Goal: Information Seeking & Learning: Learn about a topic

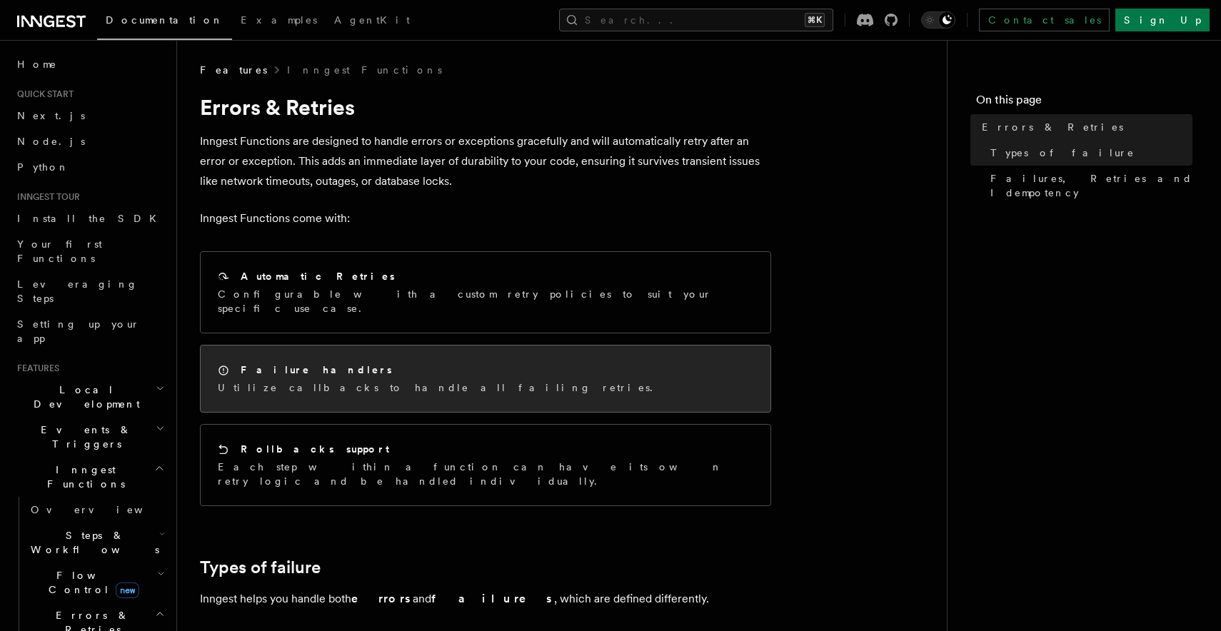
click at [288, 363] on h2 "Failure handlers" at bounding box center [316, 370] width 151 height 14
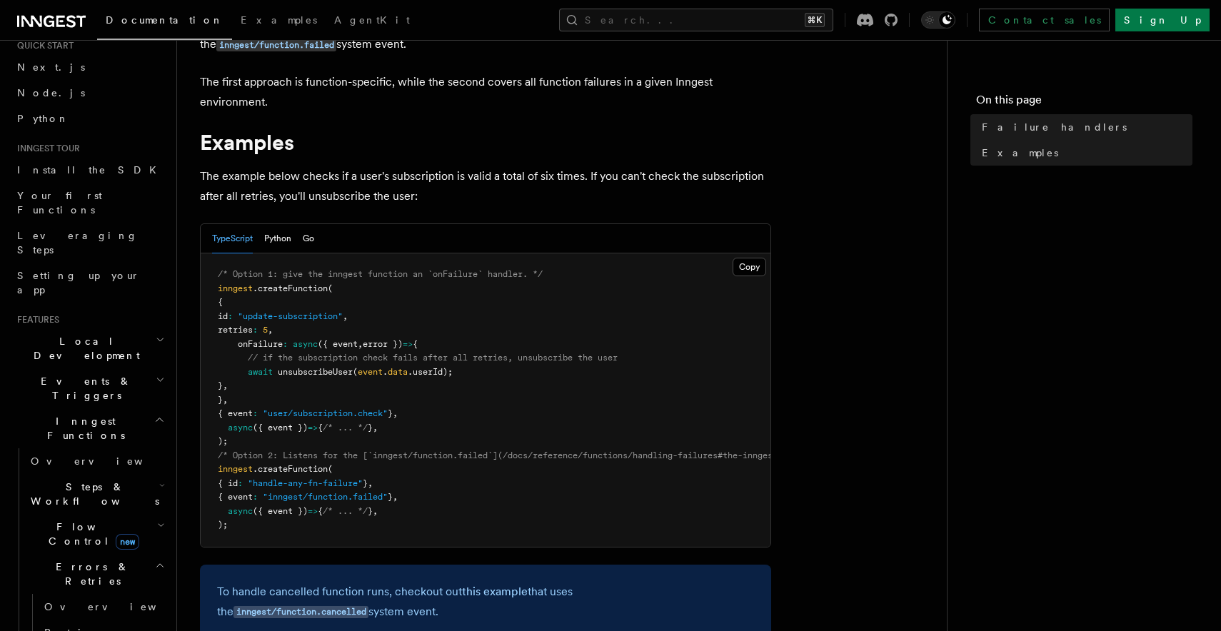
scroll to position [168, 0]
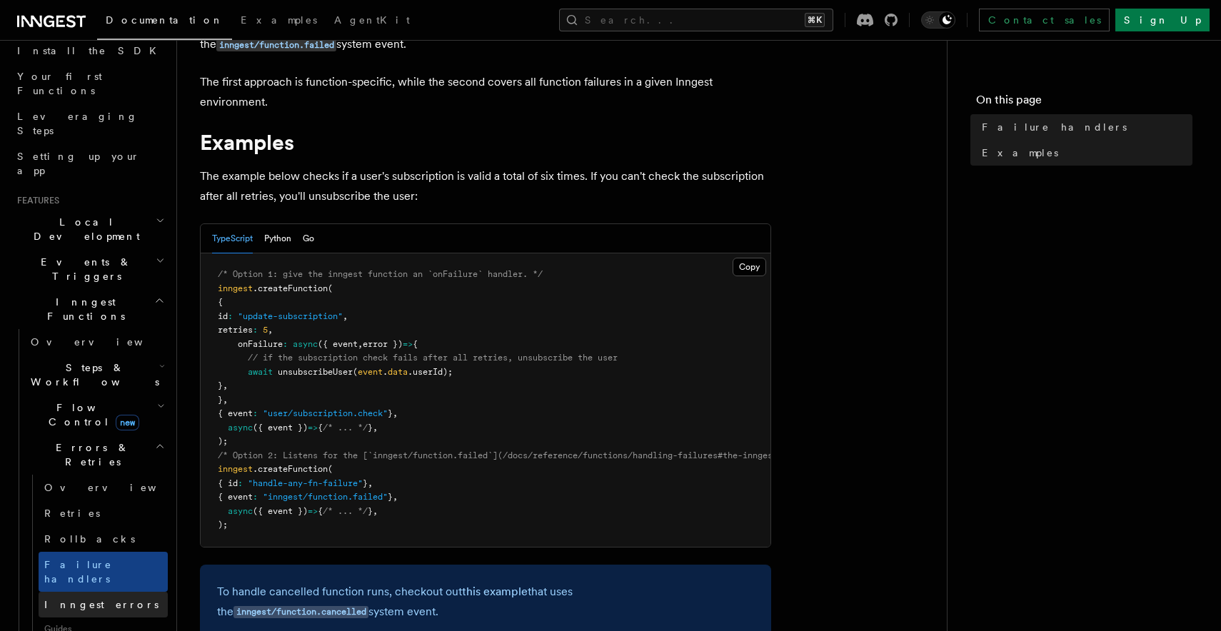
click at [109, 592] on link "Inngest errors" at bounding box center [103, 605] width 129 height 26
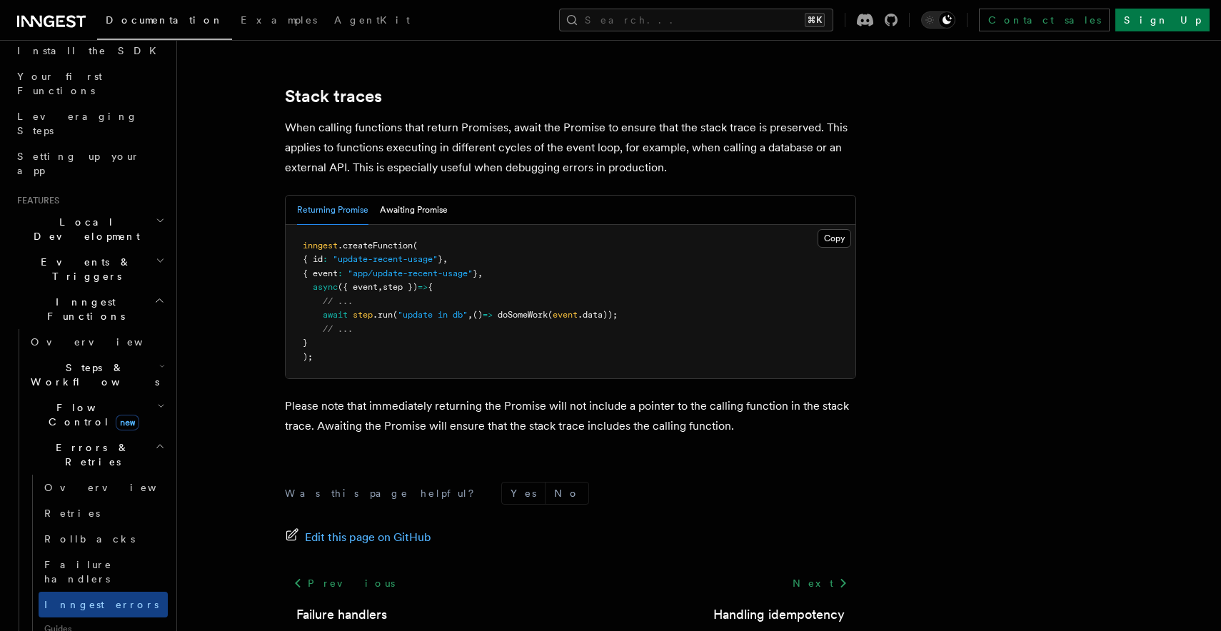
scroll to position [3196, 0]
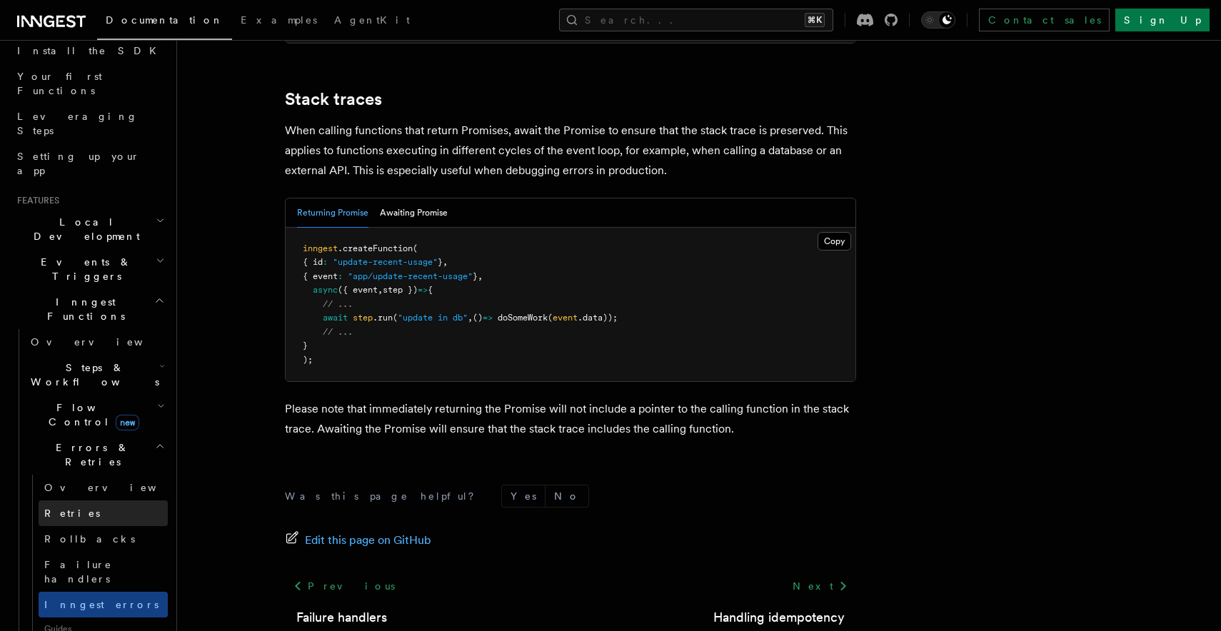
click at [93, 501] on link "Retries" at bounding box center [103, 514] width 129 height 26
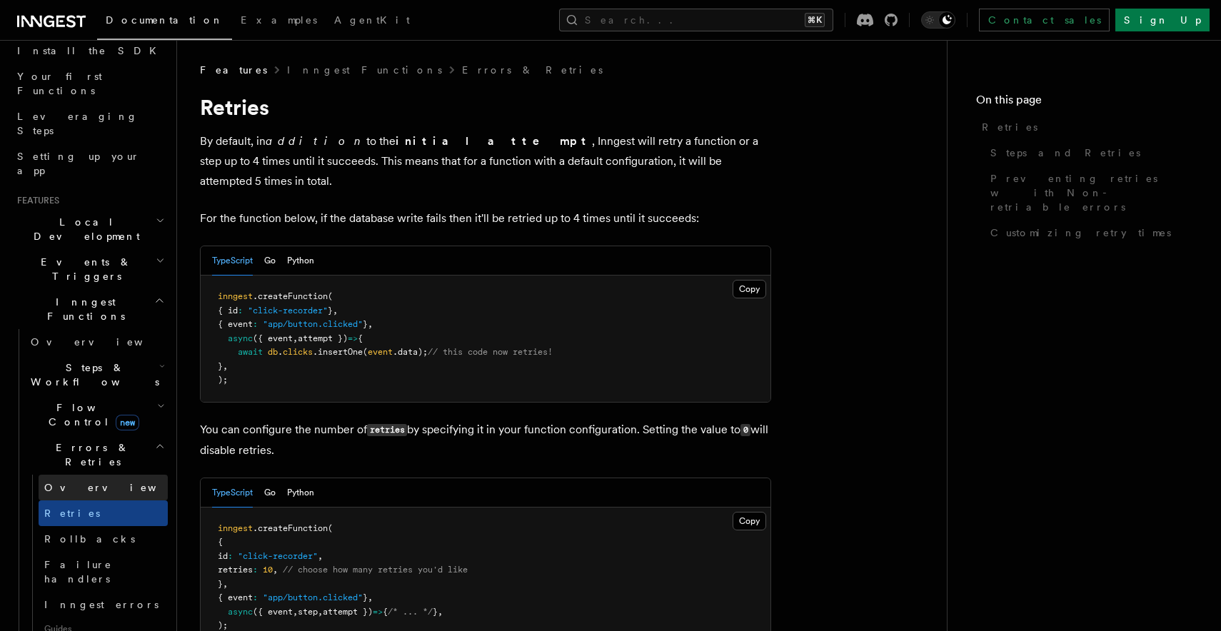
click at [93, 475] on link "Overview" at bounding box center [103, 488] width 129 height 26
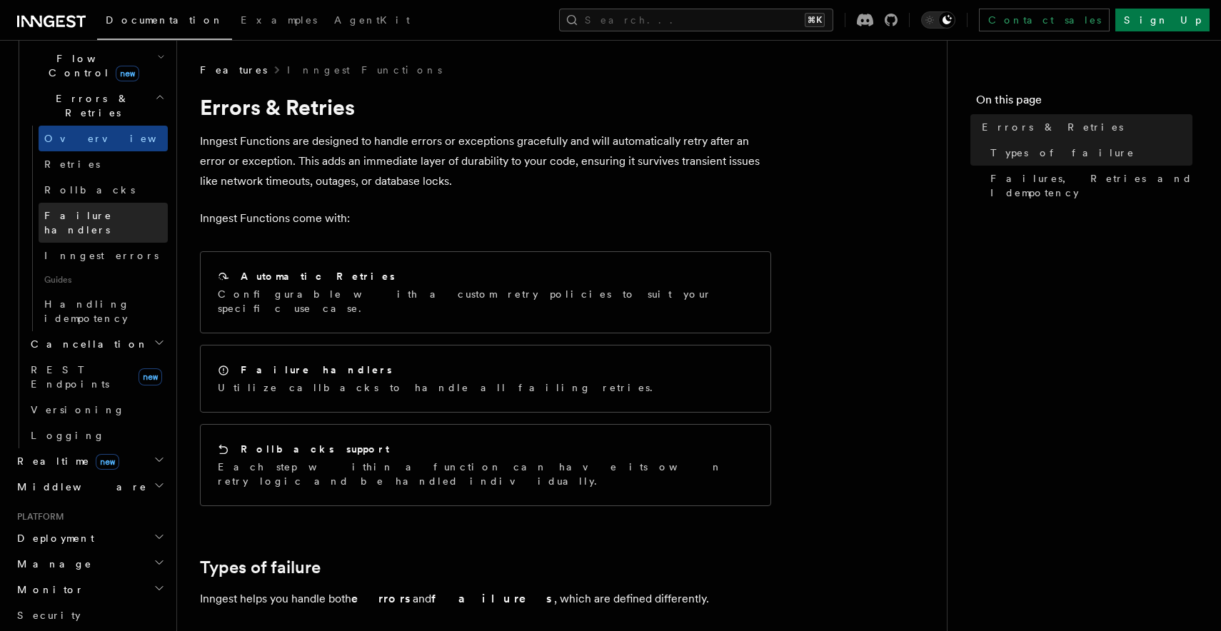
scroll to position [531, 0]
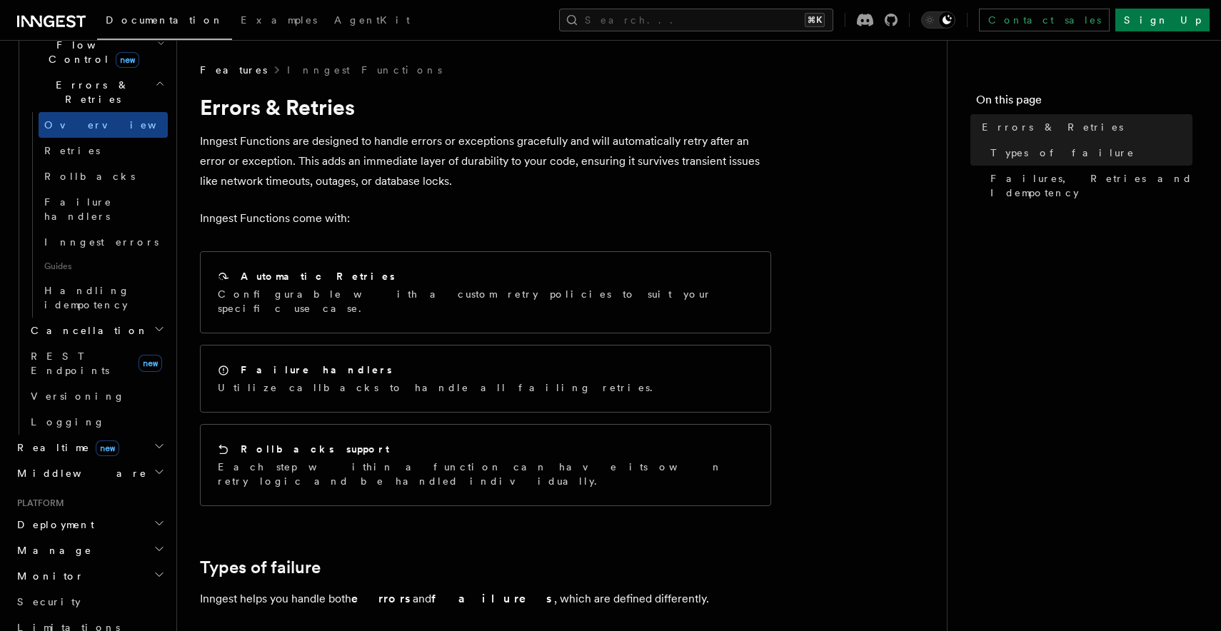
click at [81, 563] on h2 "Monitor" at bounding box center [89, 576] width 156 height 26
click at [71, 589] on link "Insights new" at bounding box center [96, 603] width 143 height 29
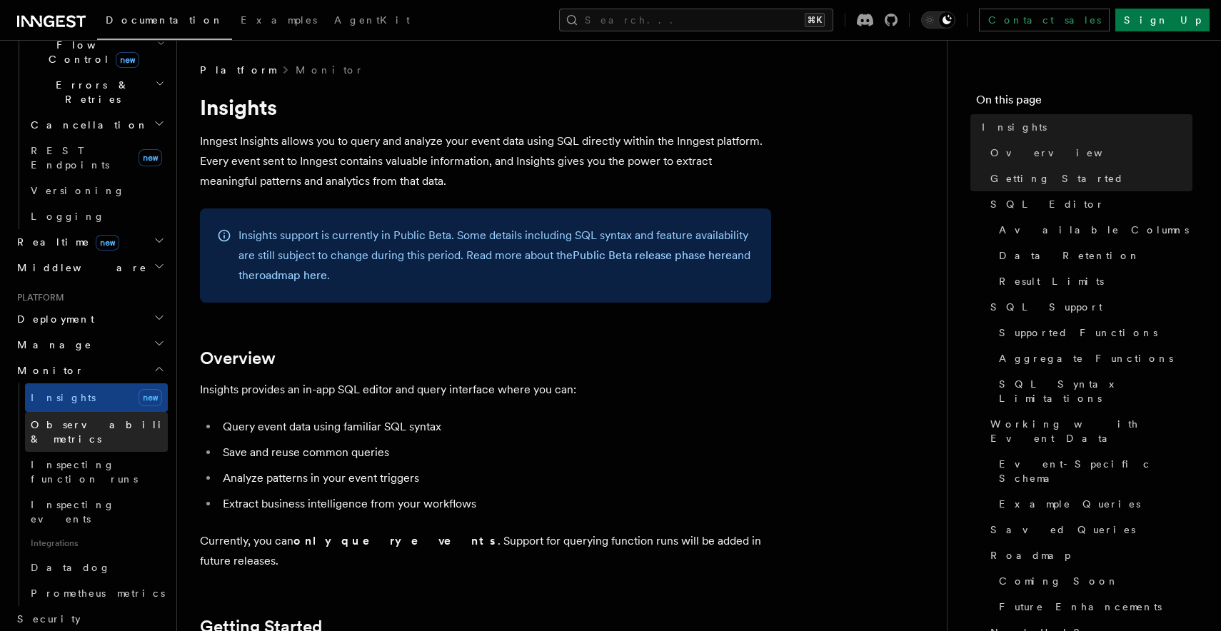
click at [121, 412] on link "Observability & metrics" at bounding box center [96, 432] width 143 height 40
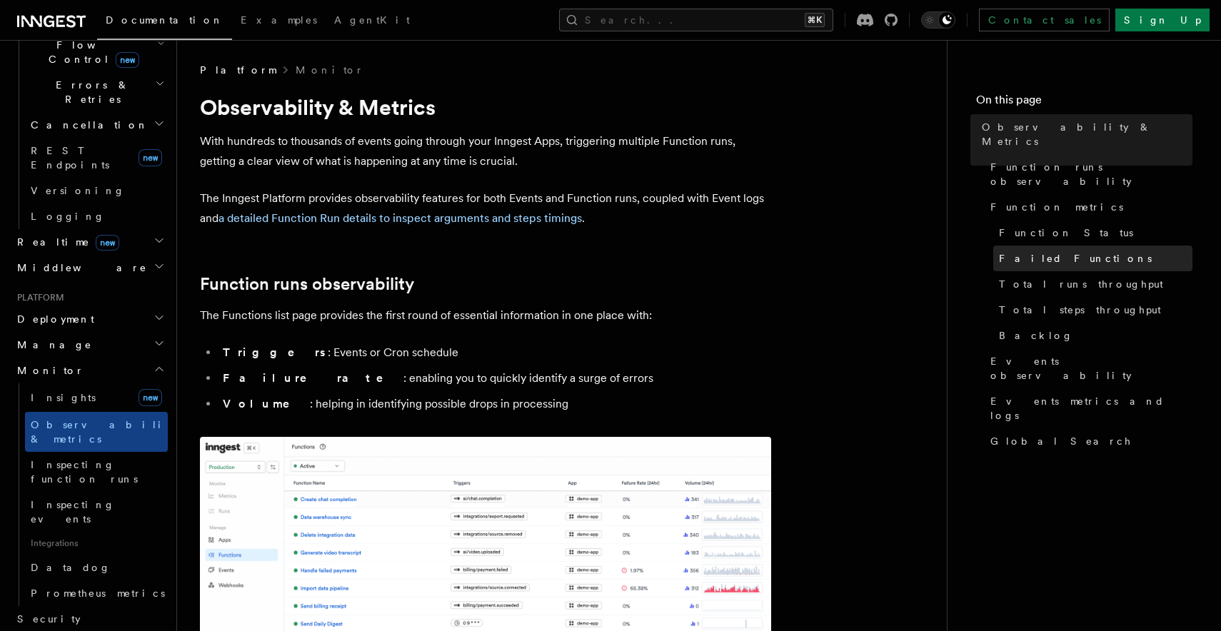
click at [1051, 251] on span "Failed Functions" at bounding box center [1075, 258] width 153 height 14
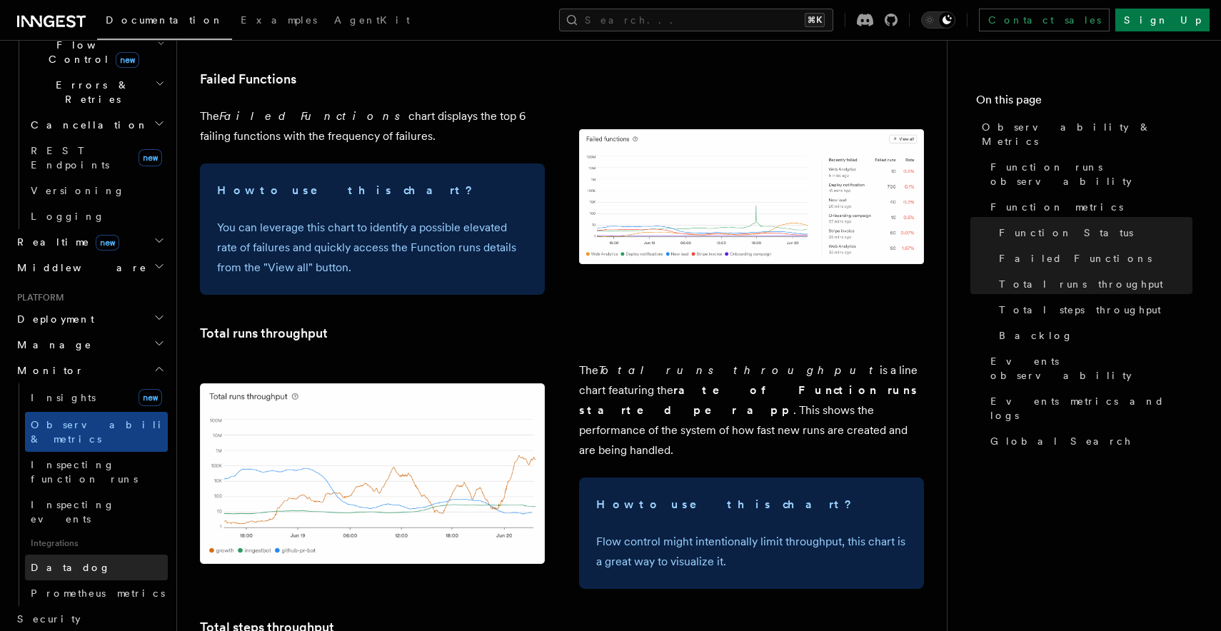
scroll to position [542, 0]
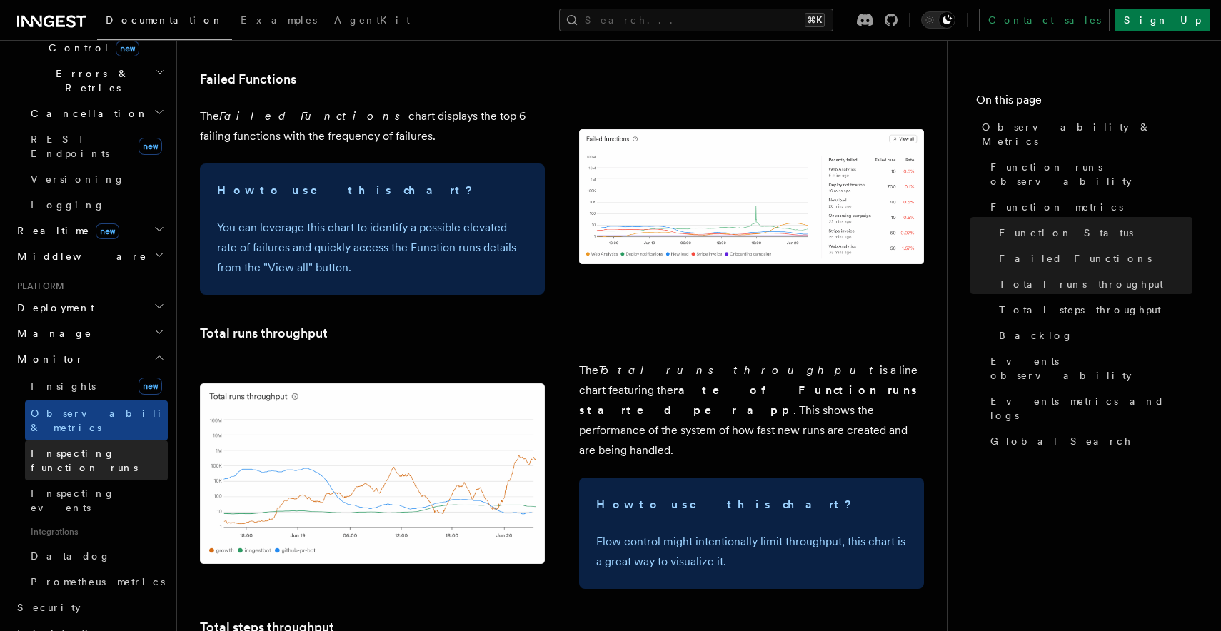
click at [107, 441] on link "Inspecting function runs" at bounding box center [96, 461] width 143 height 40
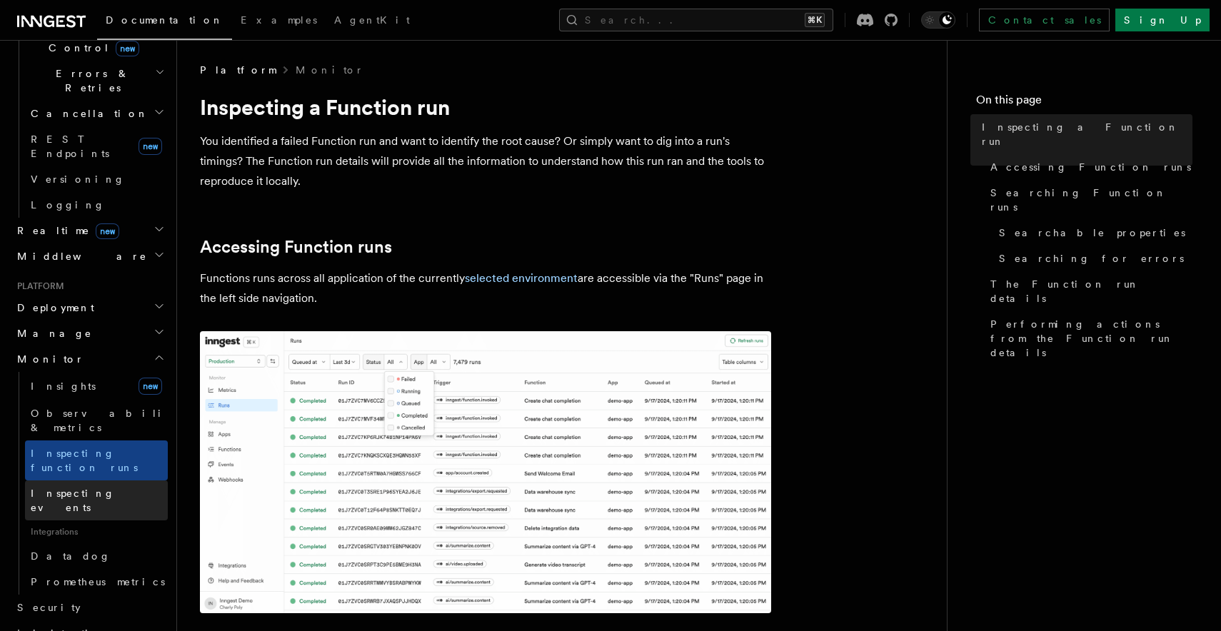
click at [106, 488] on span "Inspecting events" at bounding box center [73, 501] width 84 height 26
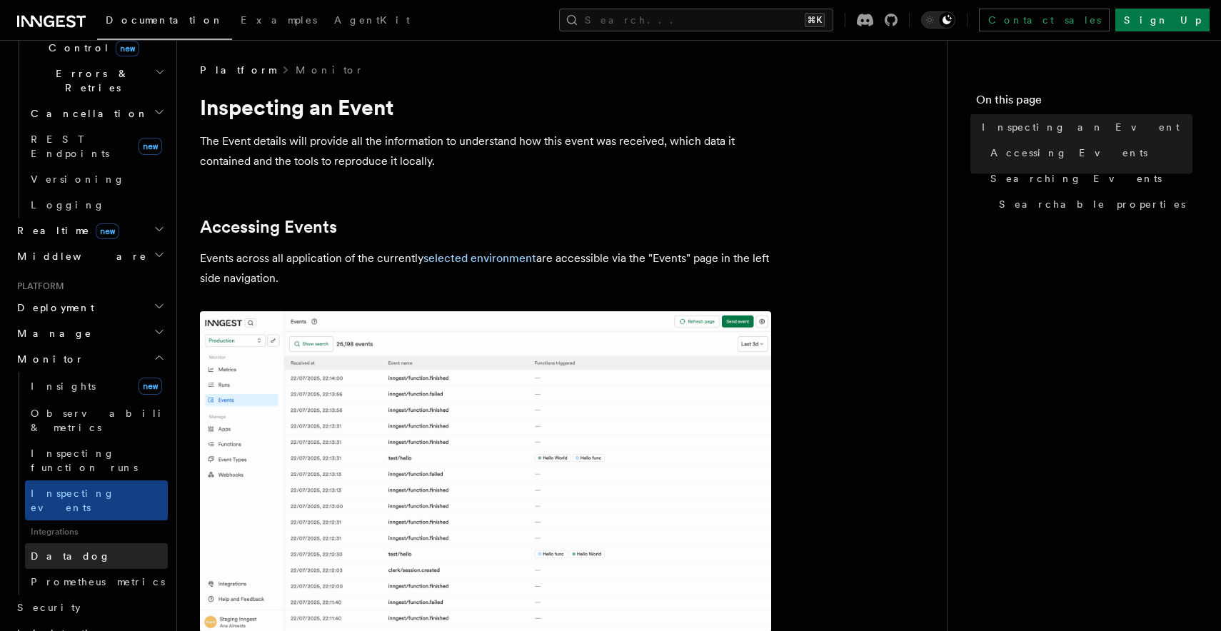
click at [95, 543] on link "Datadog" at bounding box center [96, 556] width 143 height 26
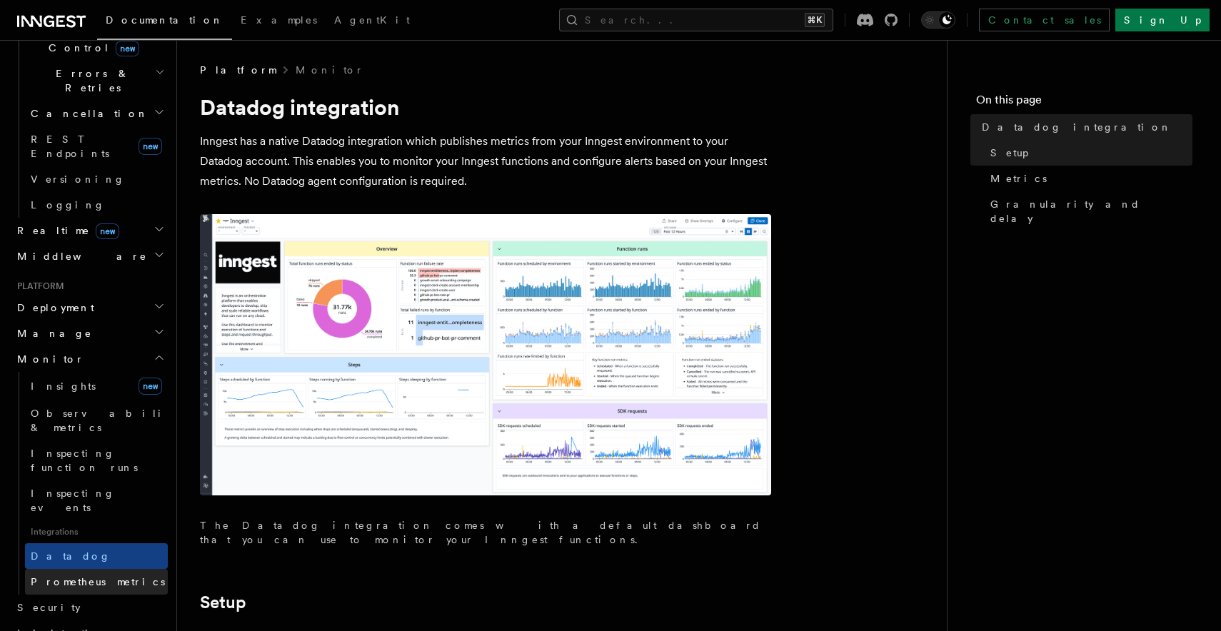
click at [97, 576] on span "Prometheus metrics" at bounding box center [98, 581] width 134 height 11
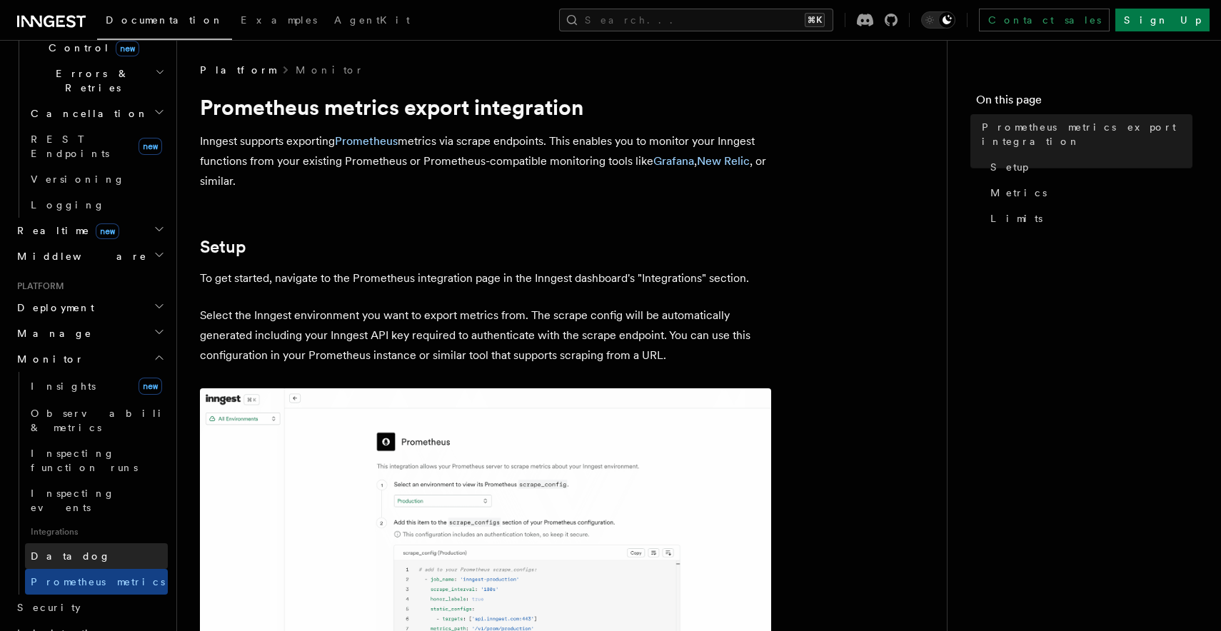
click at [98, 543] on link "Datadog" at bounding box center [96, 556] width 143 height 26
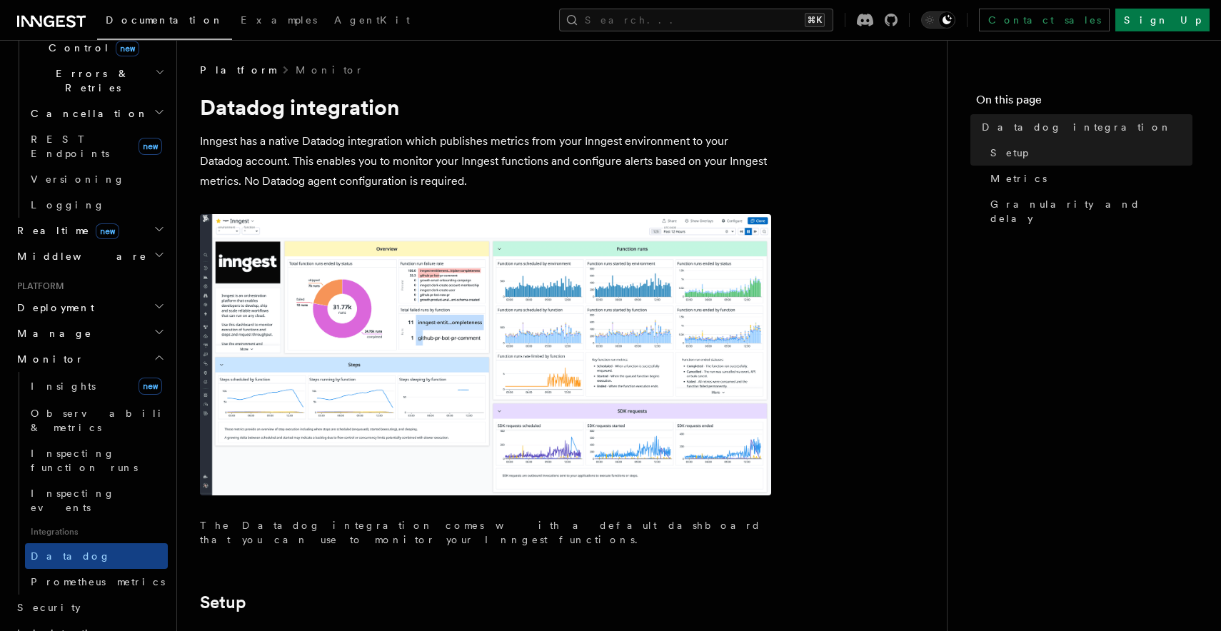
click at [236, 357] on img at bounding box center [485, 354] width 571 height 281
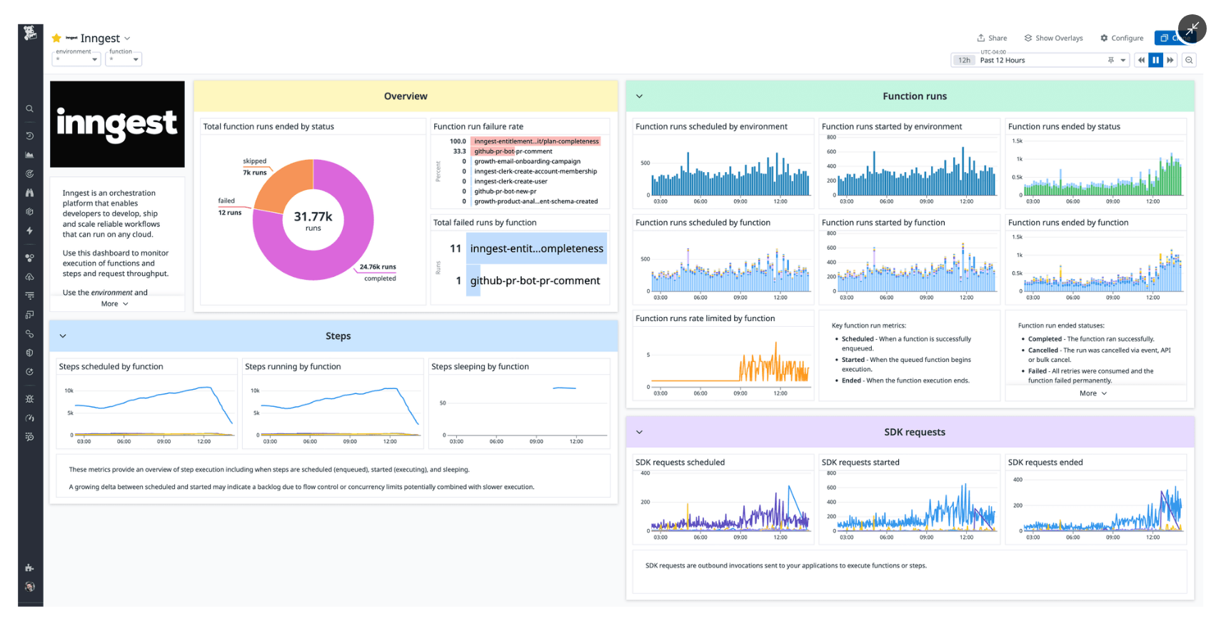
click at [236, 357] on img at bounding box center [610, 315] width 1185 height 583
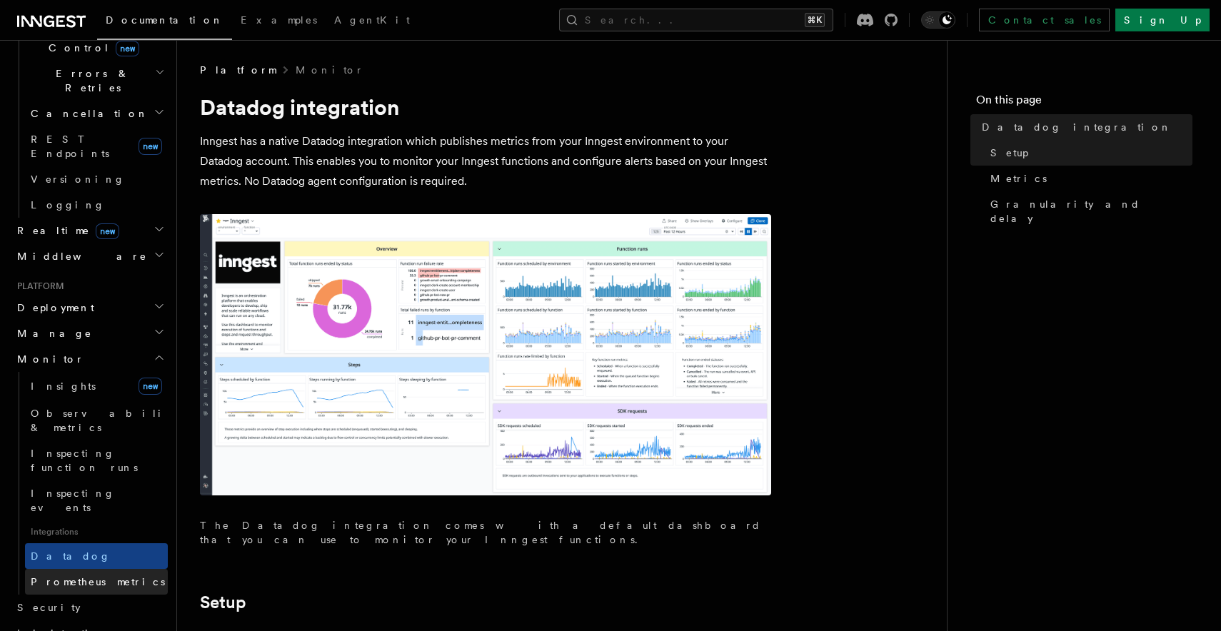
click at [97, 569] on link "Prometheus metrics" at bounding box center [96, 582] width 143 height 26
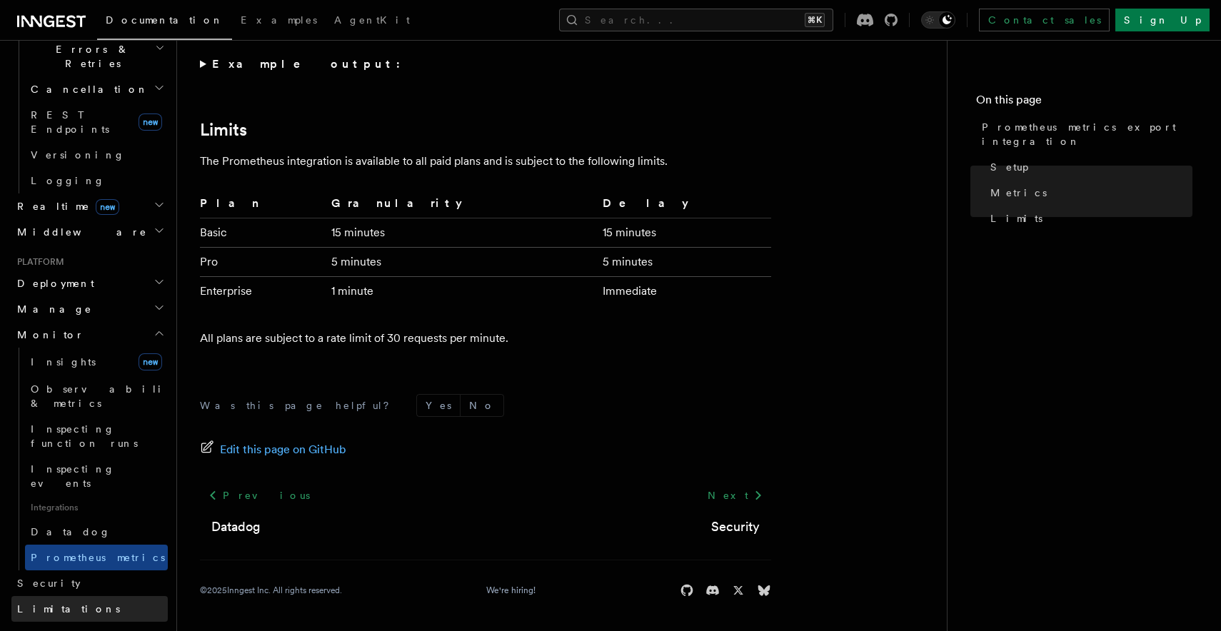
scroll to position [720, 0]
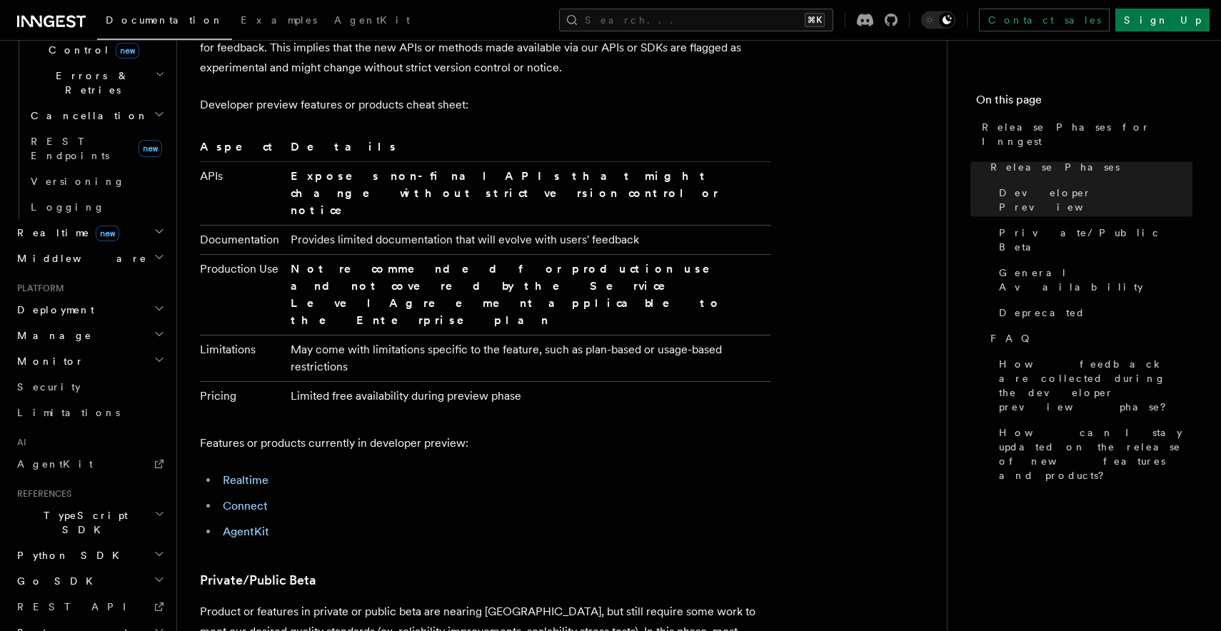
scroll to position [960, 0]
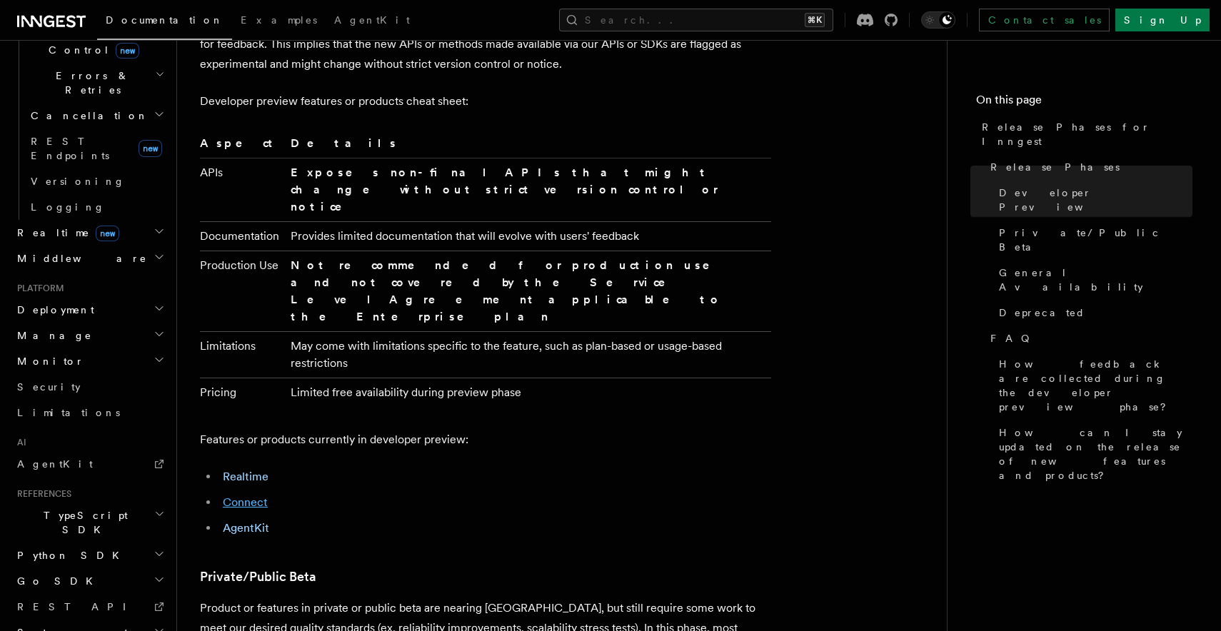
click at [238, 496] on link "Connect" at bounding box center [245, 503] width 45 height 14
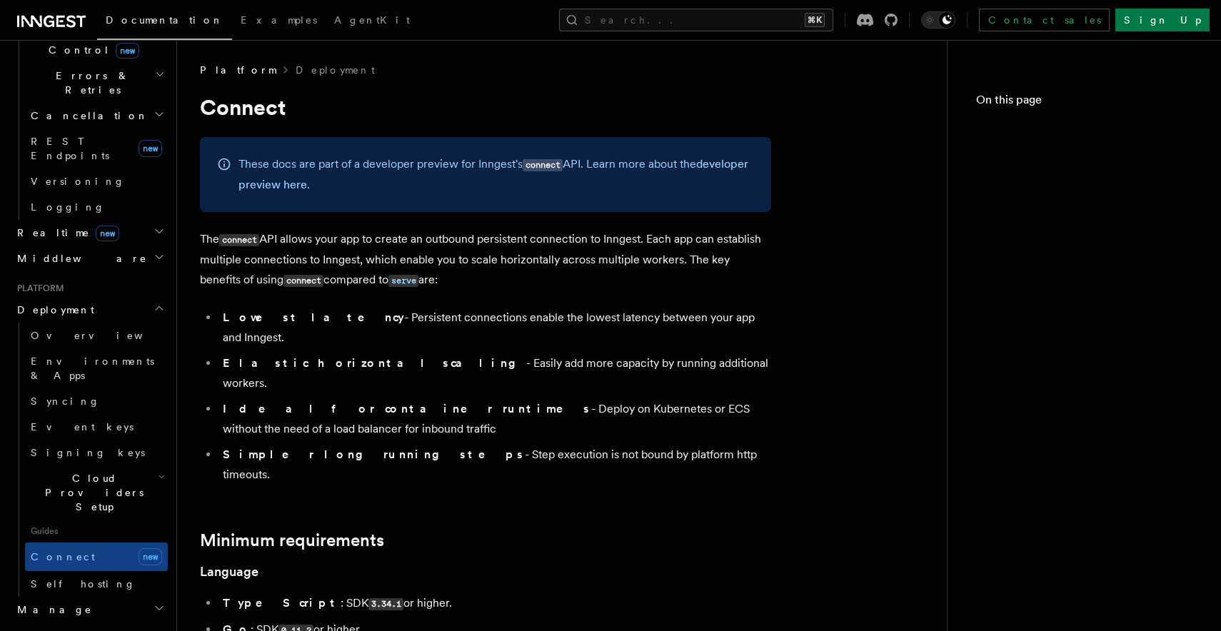
scroll to position [720, 0]
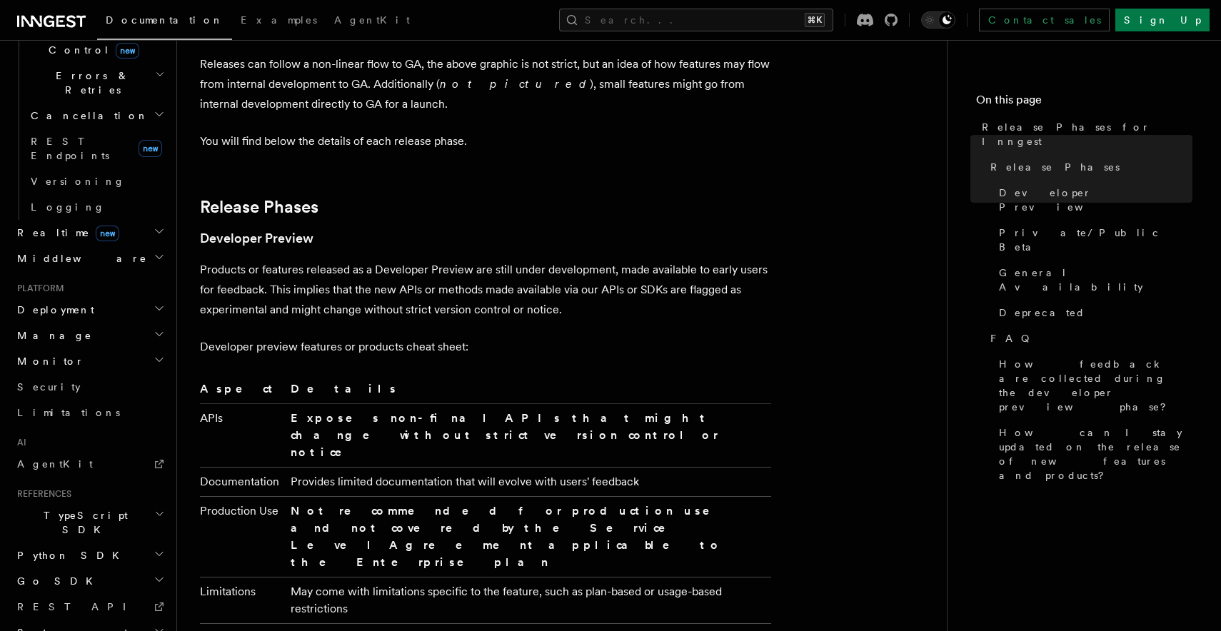
scroll to position [623, 0]
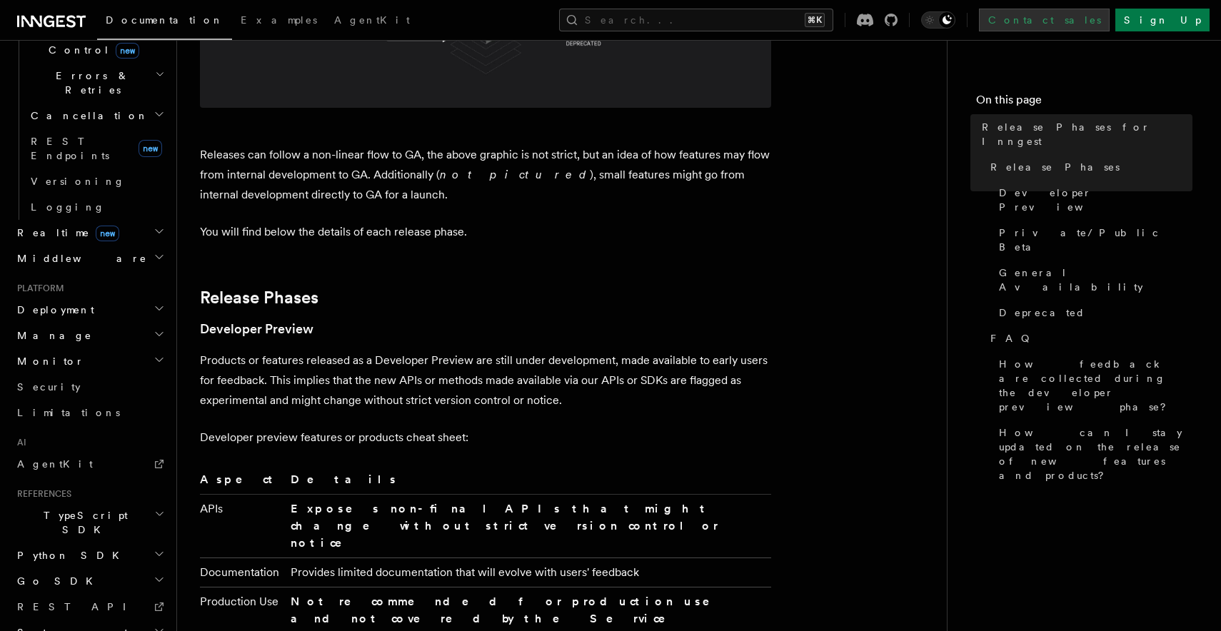
click at [1110, 20] on link "Contact sales" at bounding box center [1044, 20] width 131 height 23
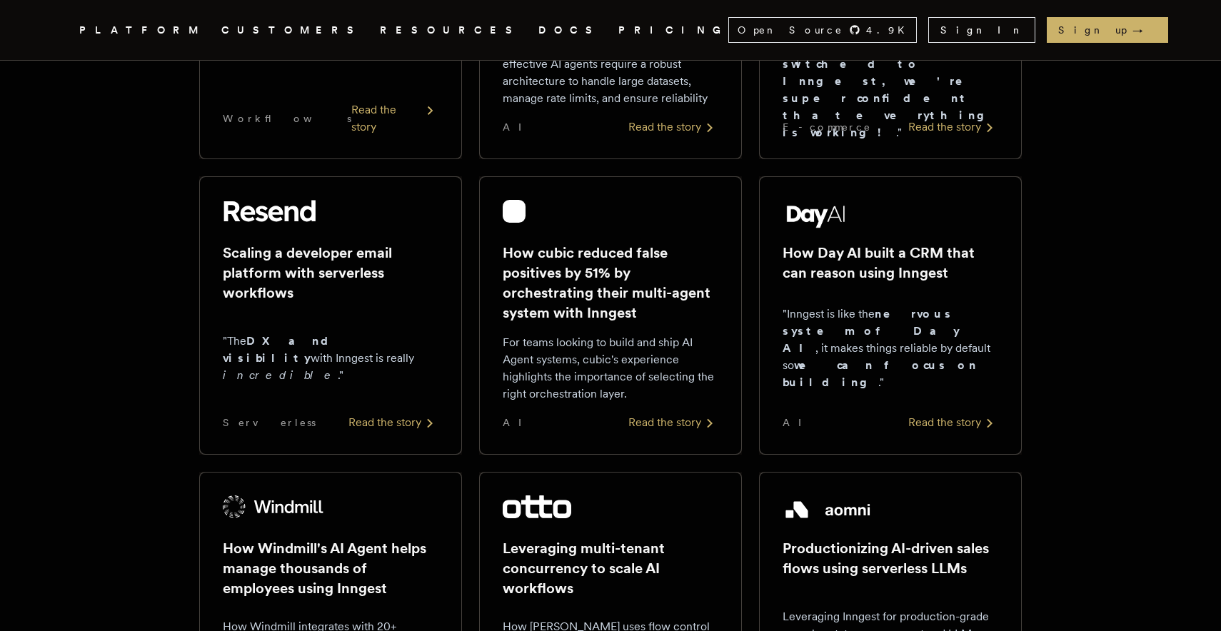
scroll to position [71, 0]
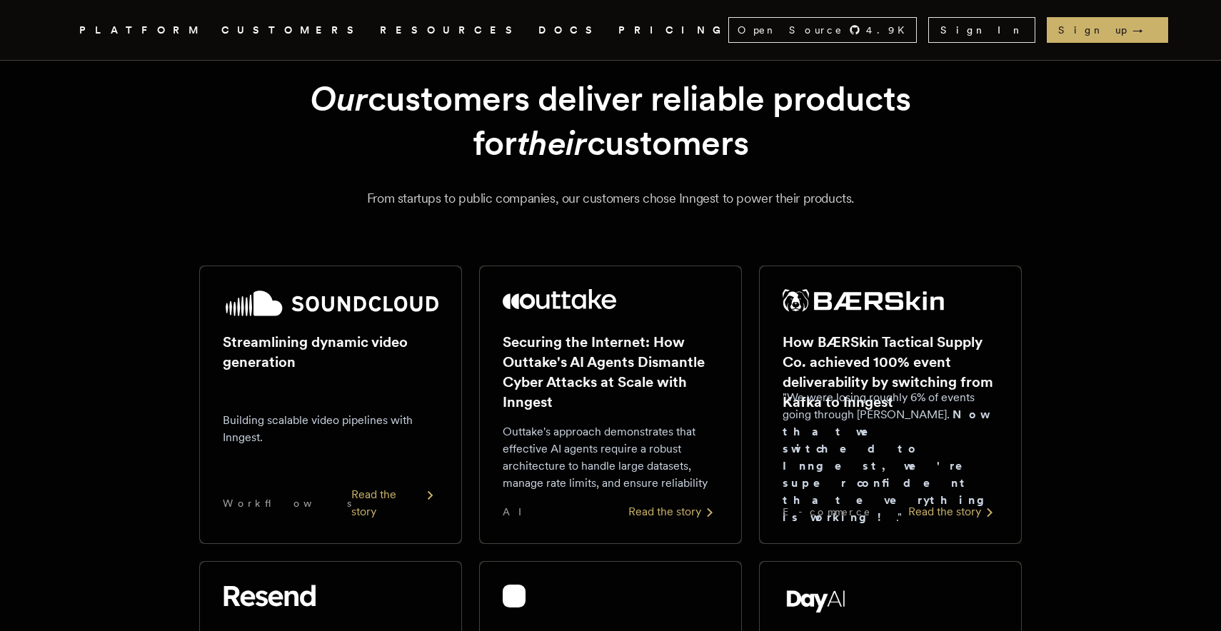
click at [66, 40] on link "Inngest .cls-1 { fill: #FAFAF9; }" at bounding box center [62, 30] width 9 height 26
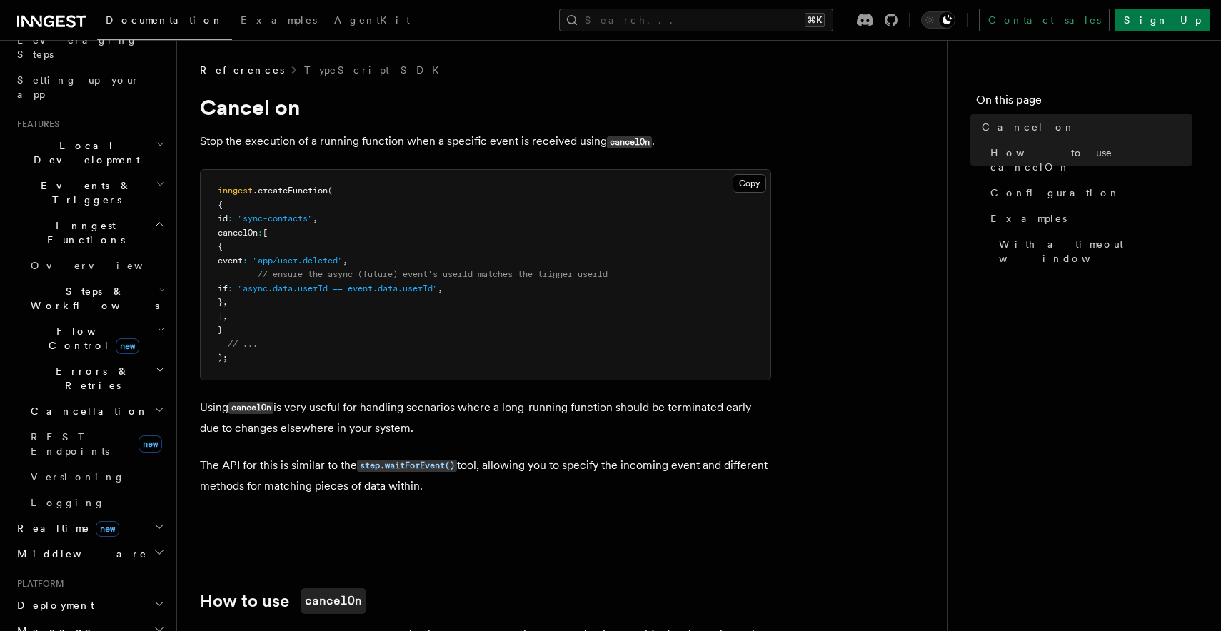
scroll to position [298, 0]
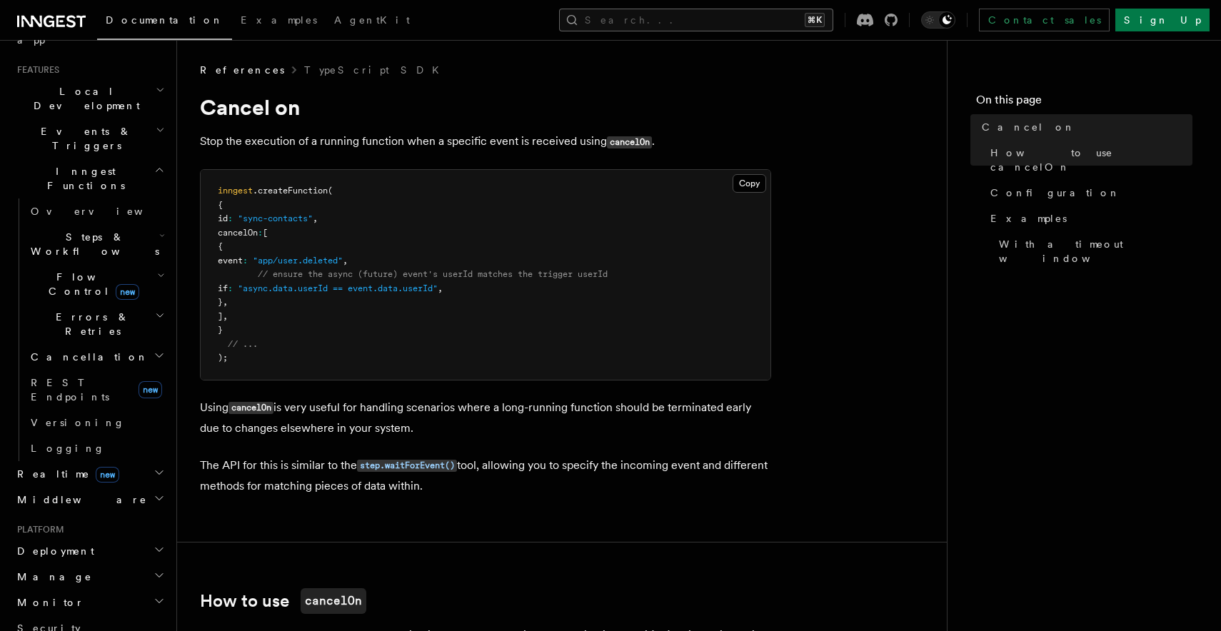
click at [695, 16] on button "Search... ⌘K" at bounding box center [696, 20] width 274 height 23
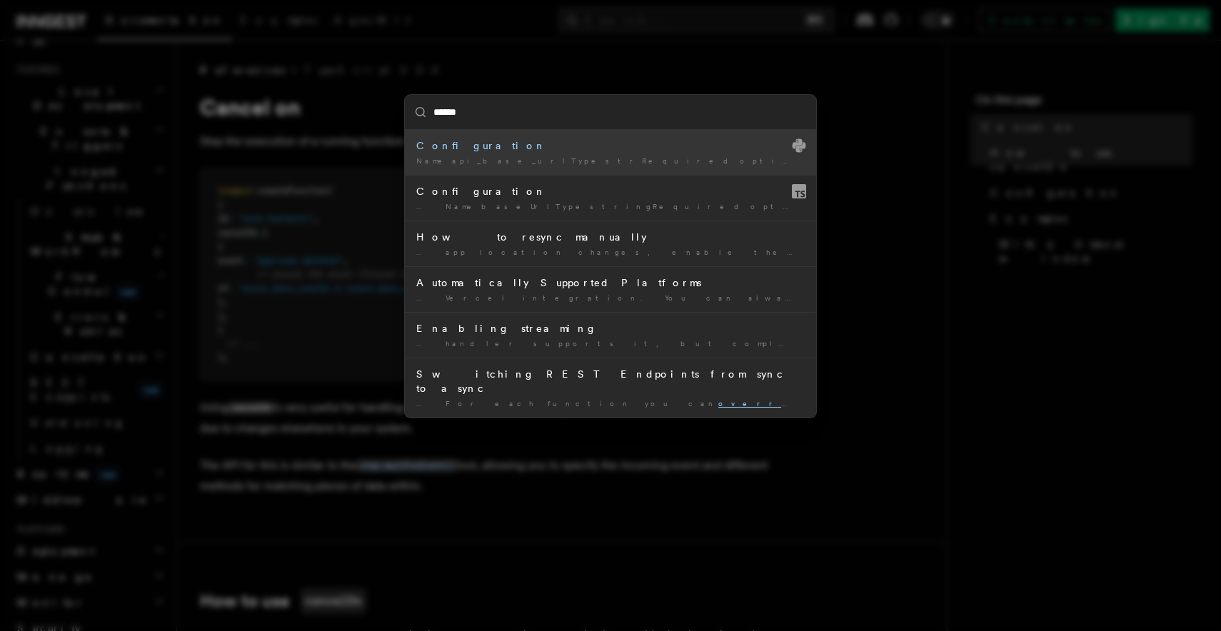
type input "*******"
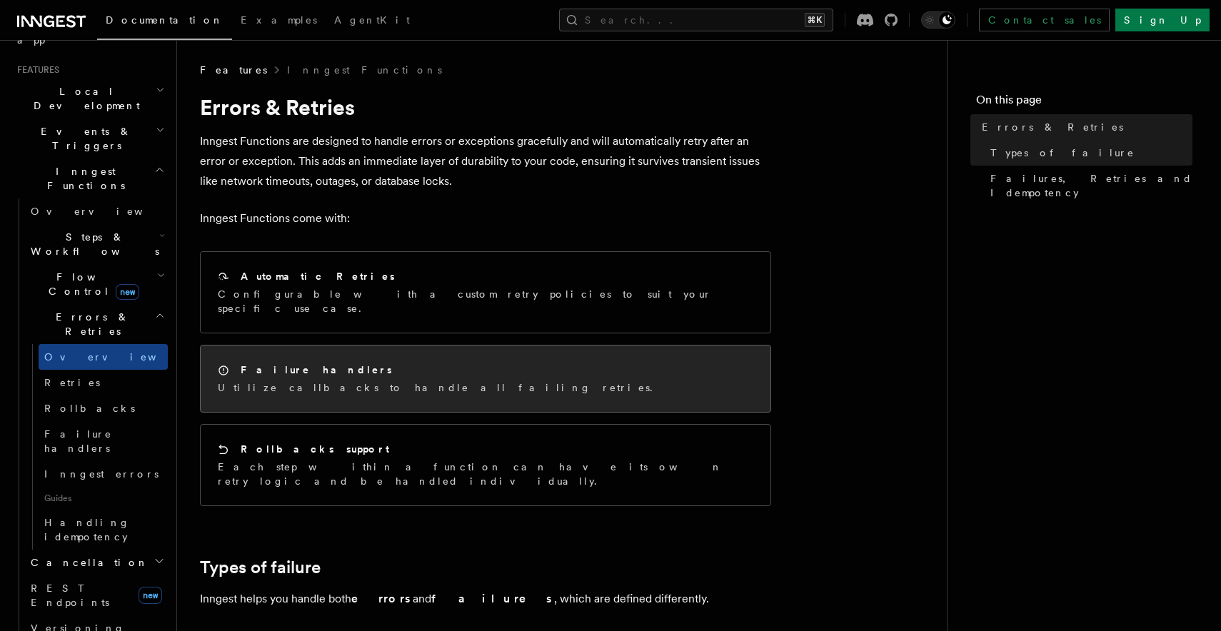
click at [279, 365] on div "Failure handlers Utilize callbacks to handle all failing retries." at bounding box center [439, 379] width 443 height 32
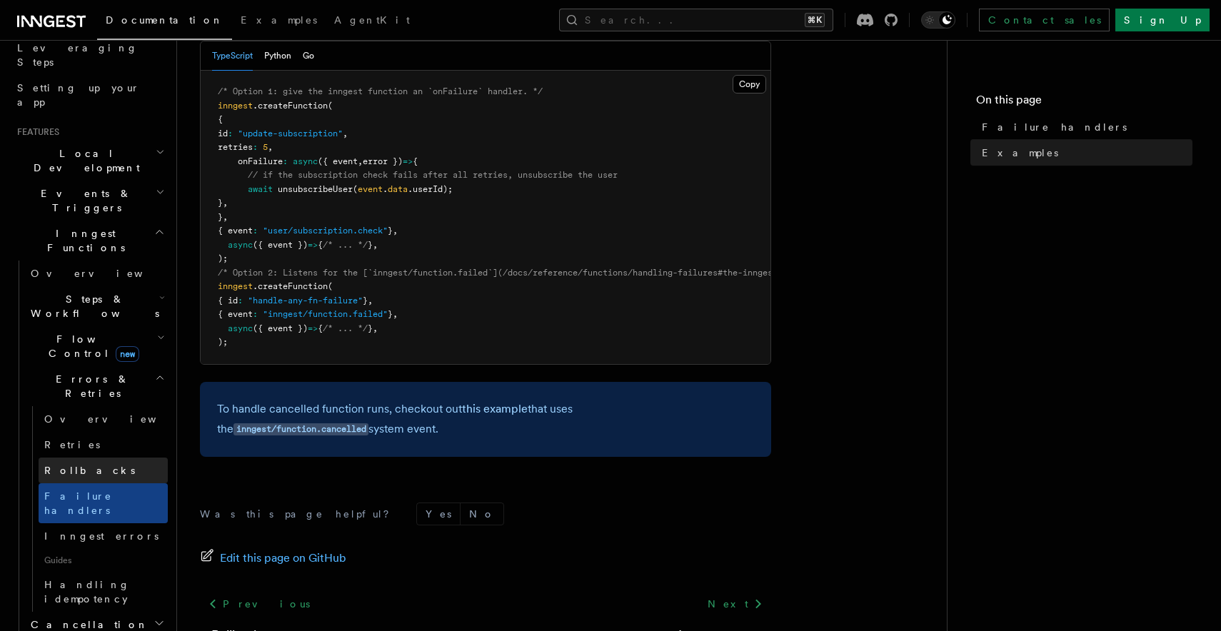
scroll to position [322, 0]
click at [257, 156] on span "onFailure" at bounding box center [260, 160] width 45 height 10
copy span "onFailure"
click at [257, 156] on span "onFailure" at bounding box center [260, 160] width 45 height 10
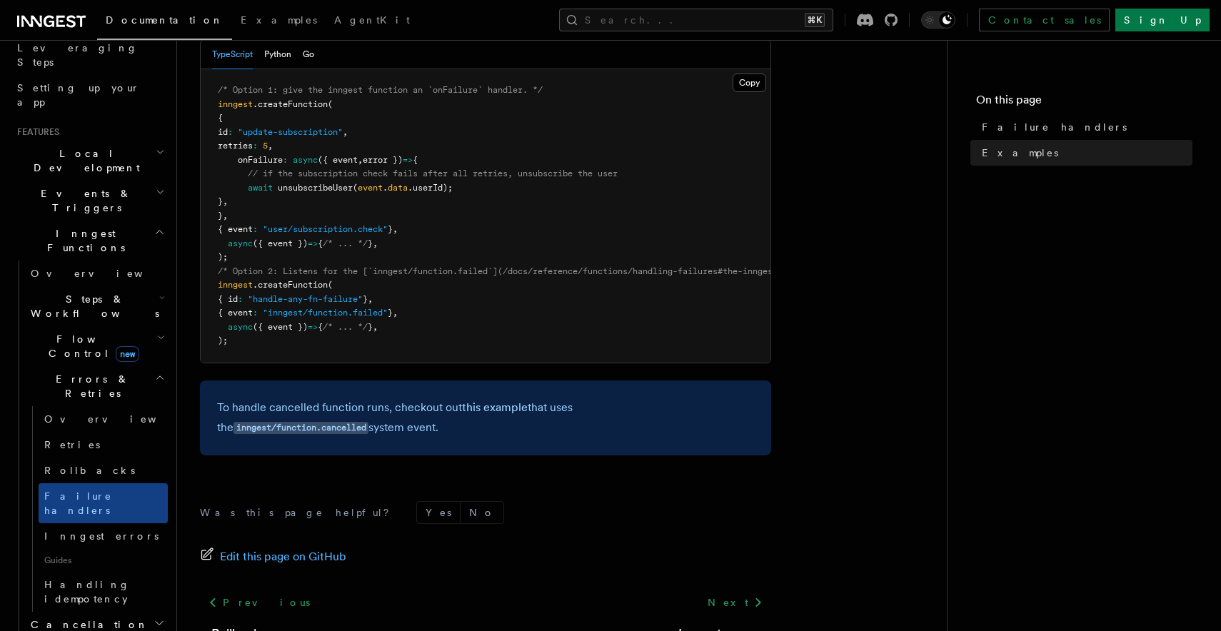
click at [241, 159] on span "onFailure" at bounding box center [260, 160] width 45 height 10
copy span "onFailure"
click at [241, 159] on span "onFailure" at bounding box center [260, 160] width 45 height 10
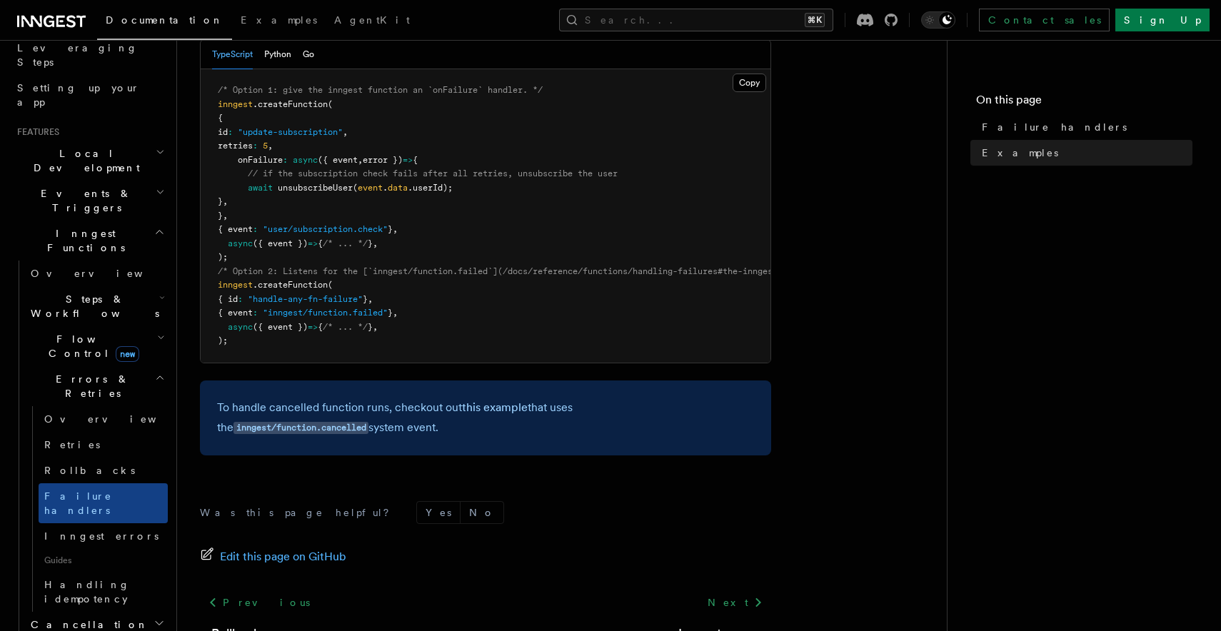
click at [246, 176] on span at bounding box center [233, 174] width 30 height 10
click at [246, 169] on span at bounding box center [233, 174] width 30 height 10
click at [248, 164] on span "onFailure" at bounding box center [260, 160] width 45 height 10
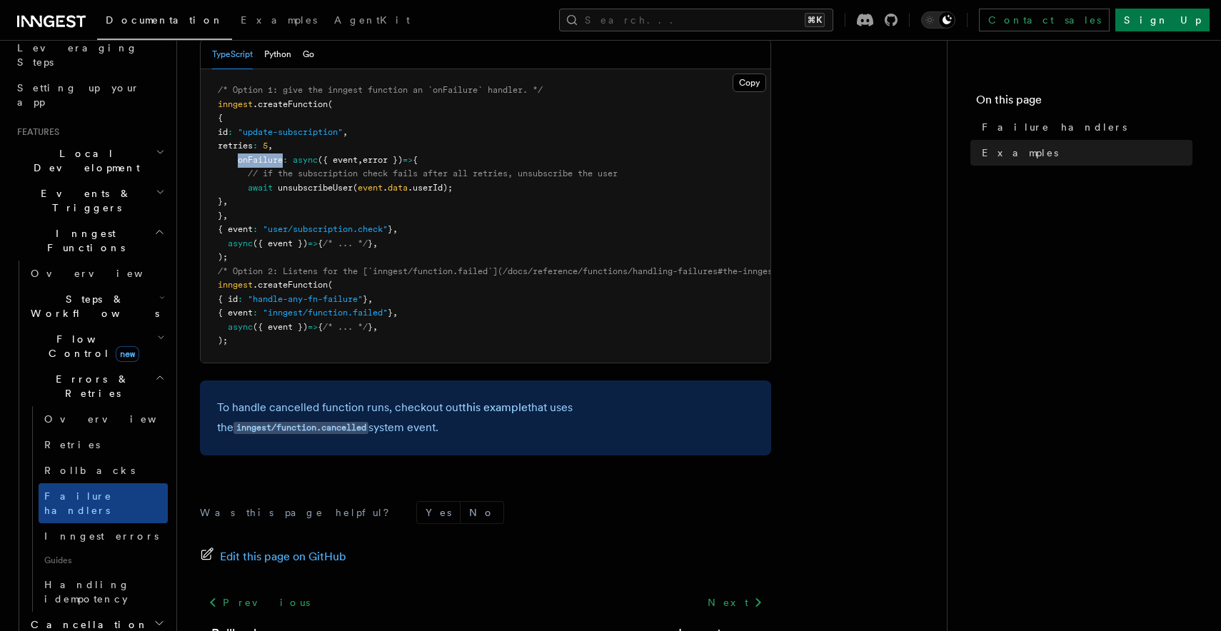
copy span "onFailure"
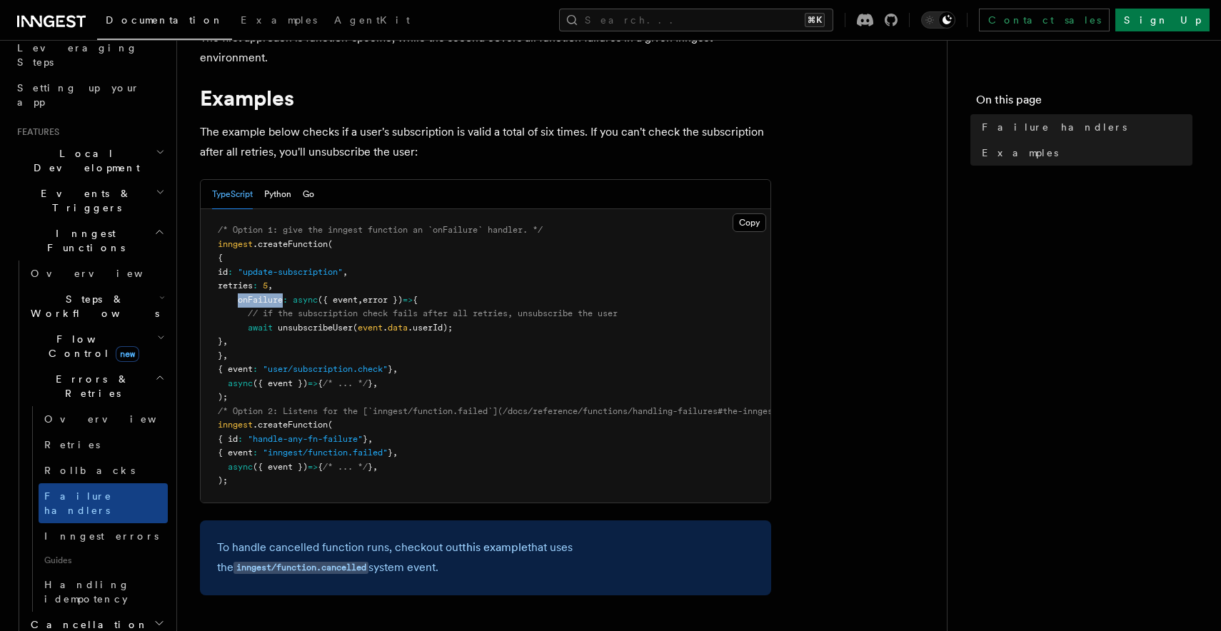
scroll to position [0, 0]
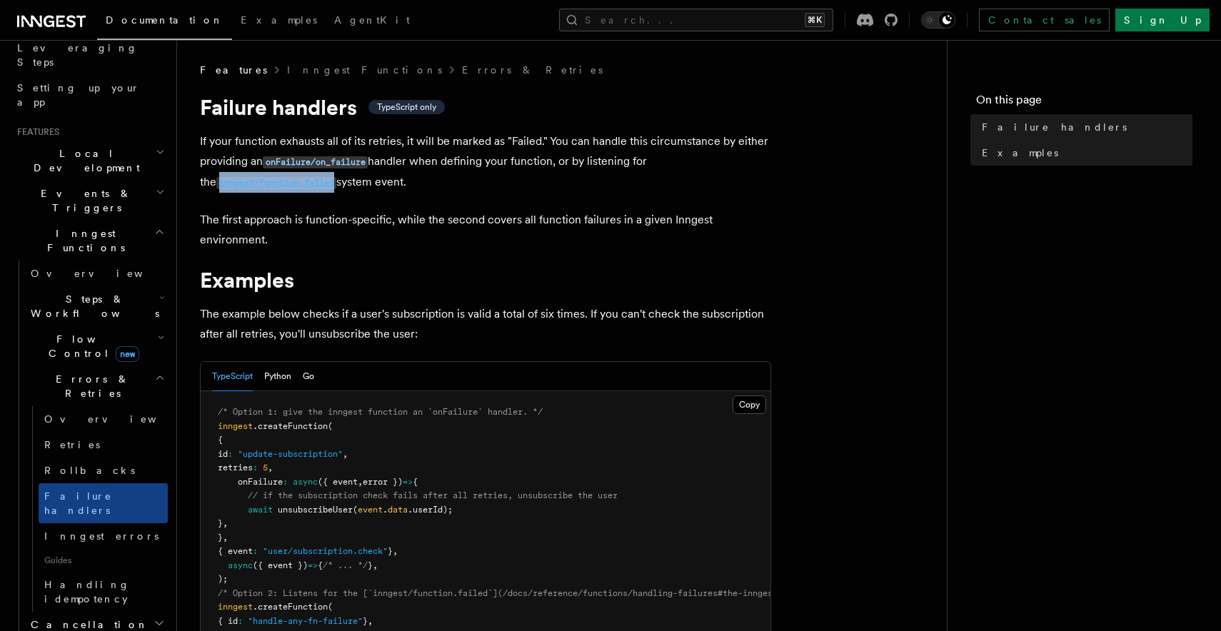
copy code "inngest/function.failed"
drag, startPoint x: 196, startPoint y: 183, endPoint x: 390, endPoint y: 183, distance: 194.2
click at [389, 183] on div "Features Inngest Functions Errors & Retries Failure handlers TypeScript only If…" at bounding box center [584, 530] width 815 height 1061
click at [390, 183] on p "If your function exhausts all of its retries, it will be marked as "Failed." Yo…" at bounding box center [485, 161] width 571 height 61
copy code "inngest/function.failed"
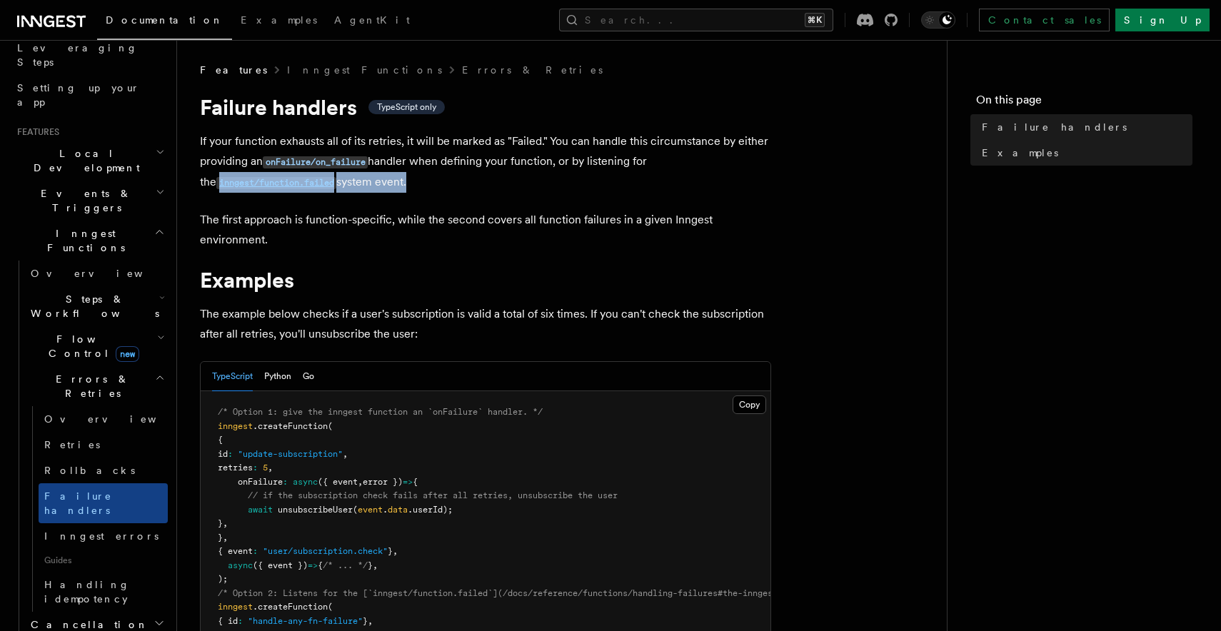
drag, startPoint x: 198, startPoint y: 183, endPoint x: 401, endPoint y: 184, distance: 203.5
click at [401, 184] on div "Features Inngest Functions Errors & Retries Failure handlers TypeScript only If…" at bounding box center [584, 530] width 815 height 1061
click at [401, 184] on p "If your function exhausts all of its retries, it will be marked as "Failed." Yo…" at bounding box center [485, 161] width 571 height 61
click at [432, 270] on h1 "Examples" at bounding box center [485, 280] width 571 height 26
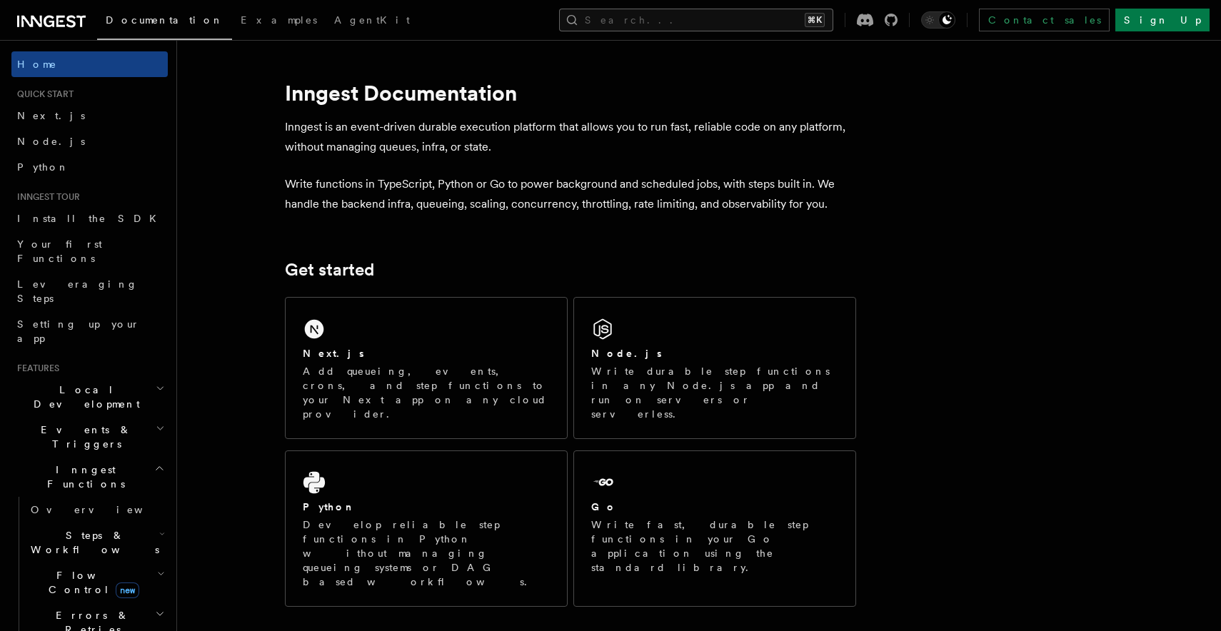
click at [742, 16] on button "Search... ⌘K" at bounding box center [696, 20] width 274 height 23
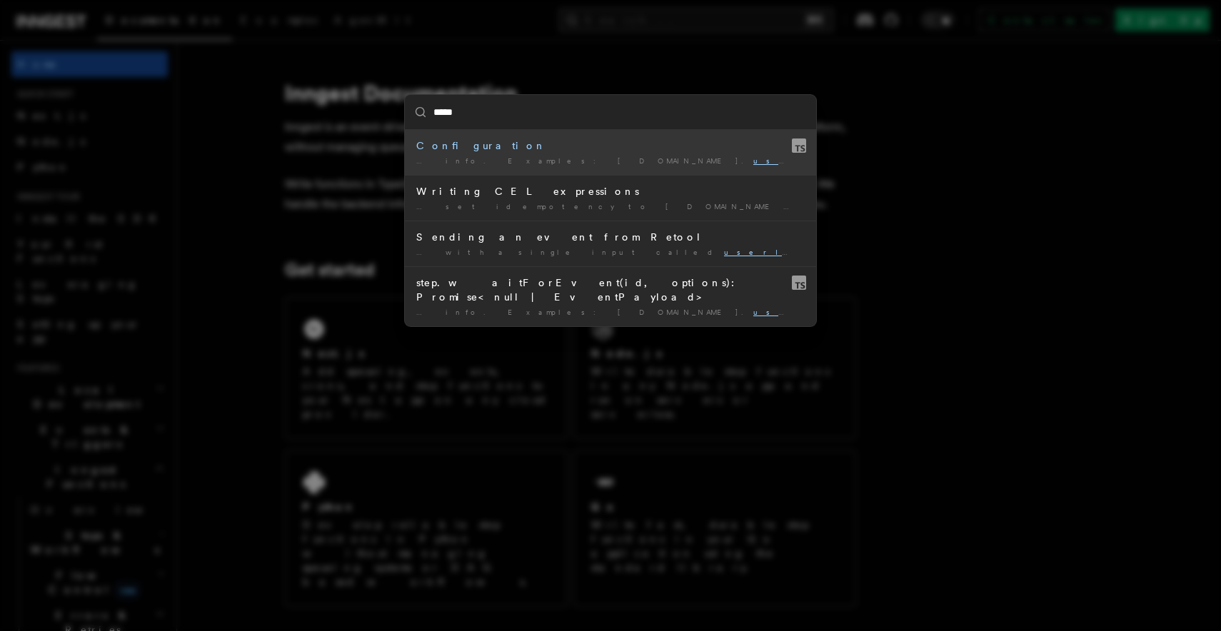
type input "******"
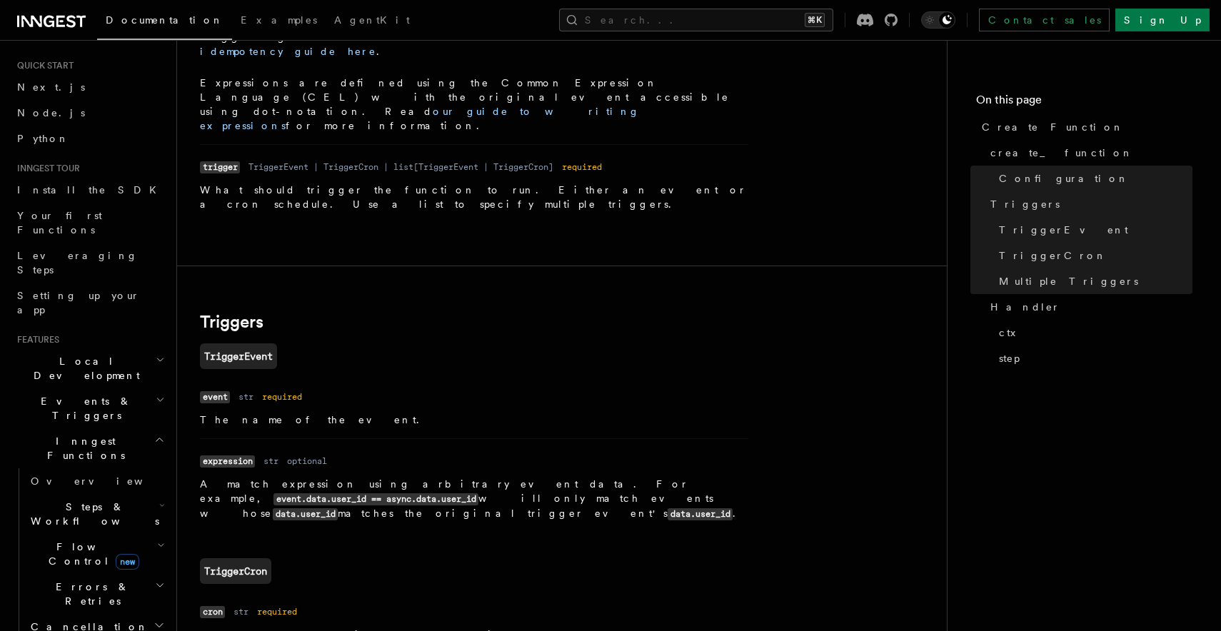
scroll to position [29, 0]
click at [75, 393] on span "Events & Triggers" at bounding box center [83, 407] width 144 height 29
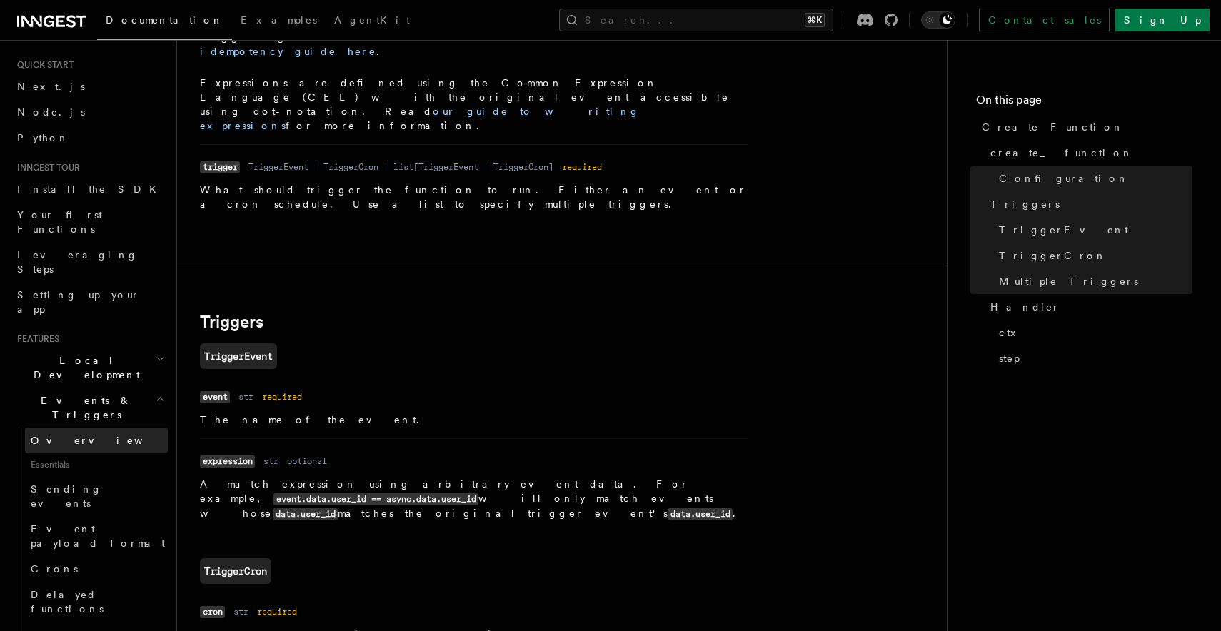
click at [62, 435] on span "Overview" at bounding box center [104, 440] width 147 height 11
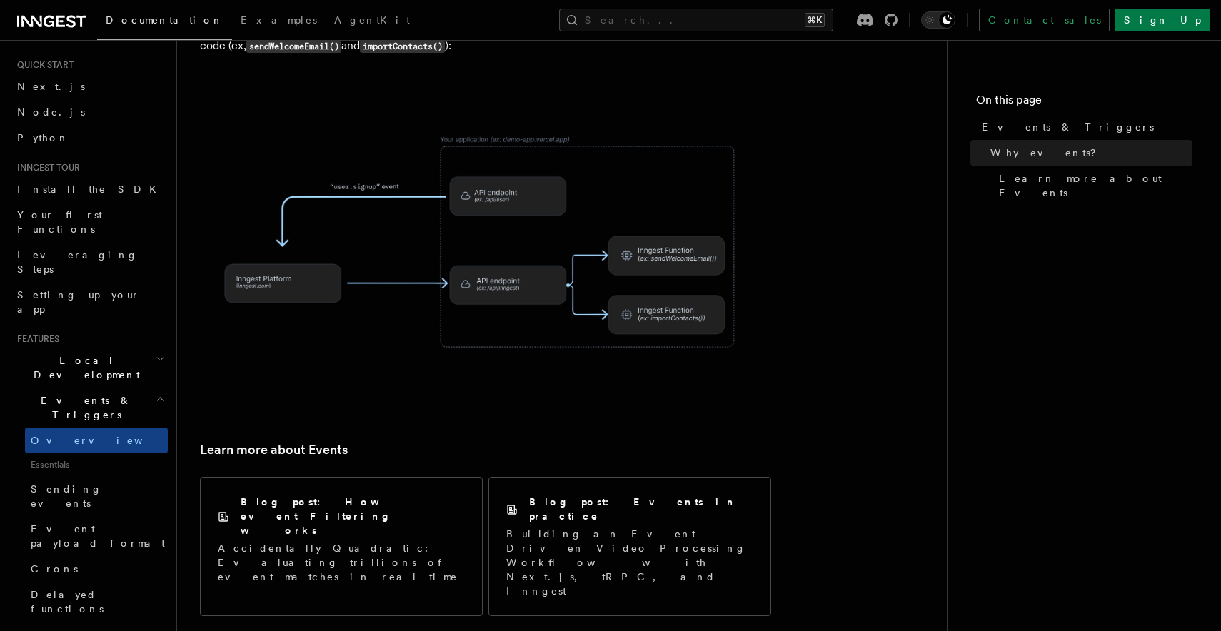
scroll to position [921, 0]
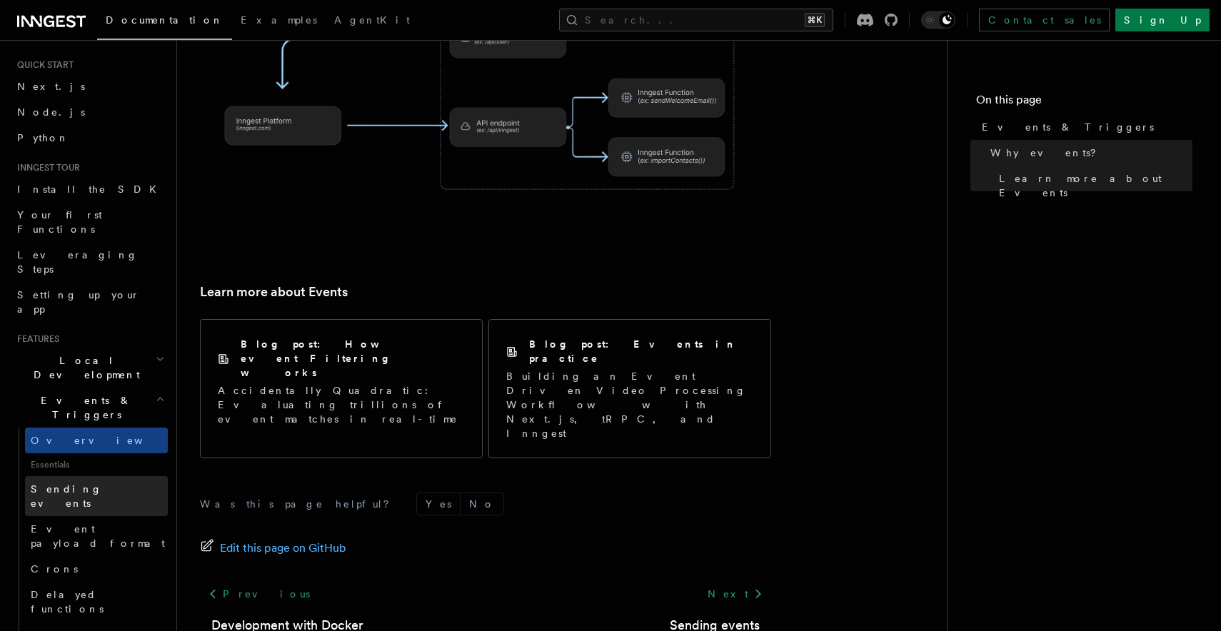
click at [139, 476] on link "Sending events" at bounding box center [96, 496] width 143 height 40
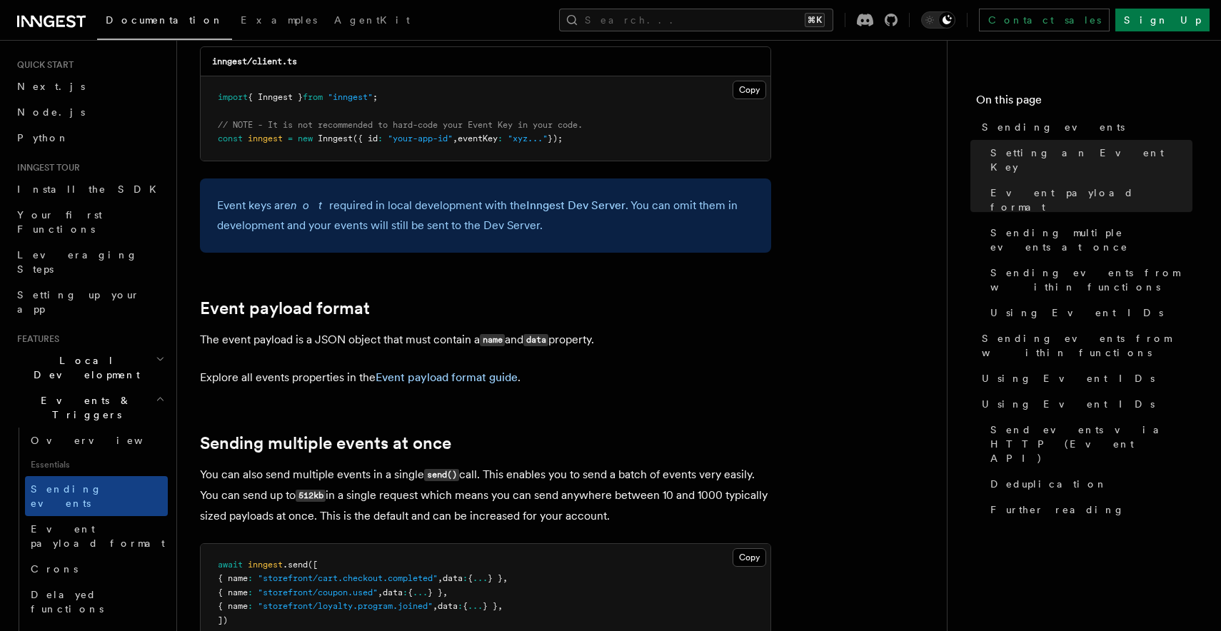
scroll to position [1378, 0]
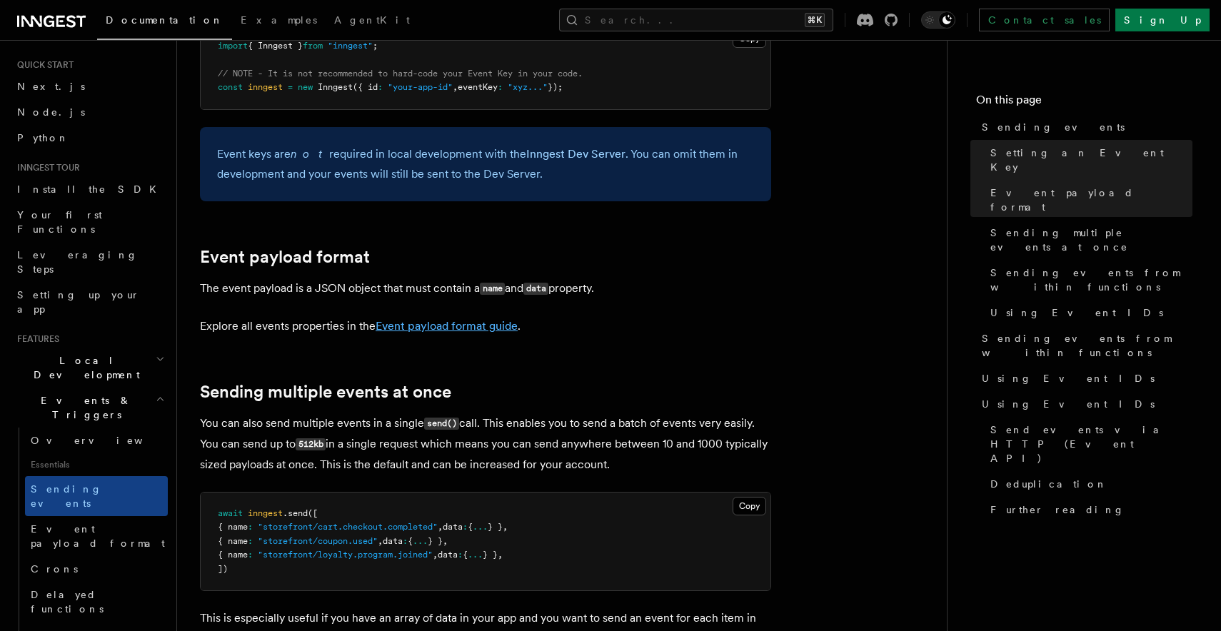
click at [506, 319] on link "Event payload format guide" at bounding box center [447, 326] width 142 height 14
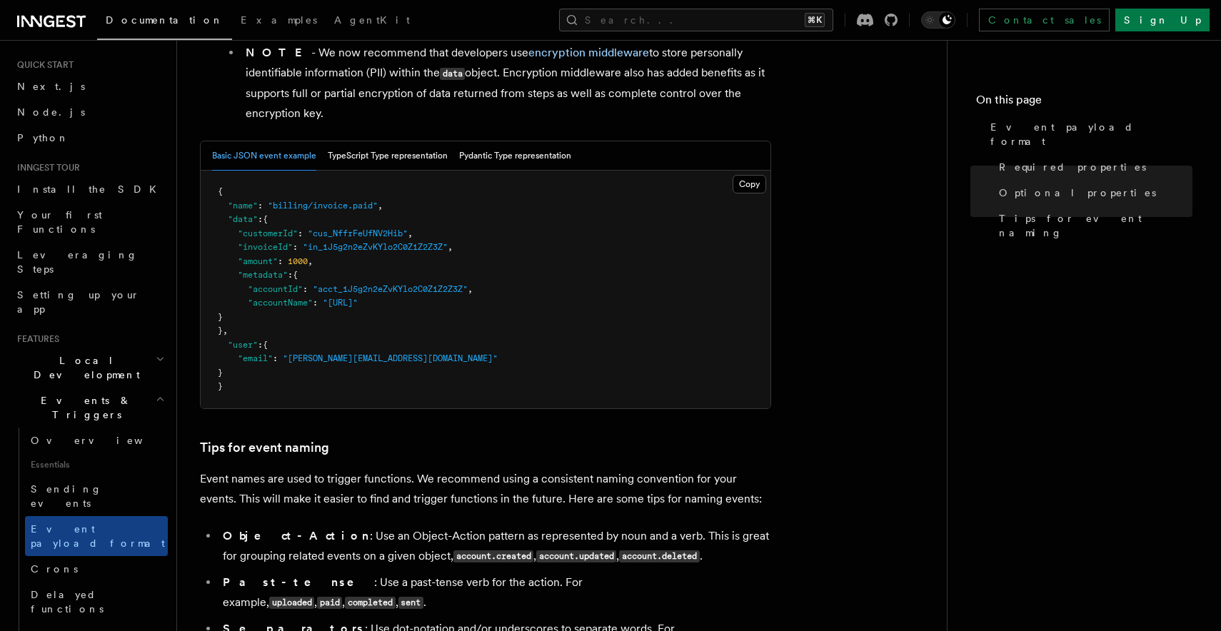
scroll to position [198, 0]
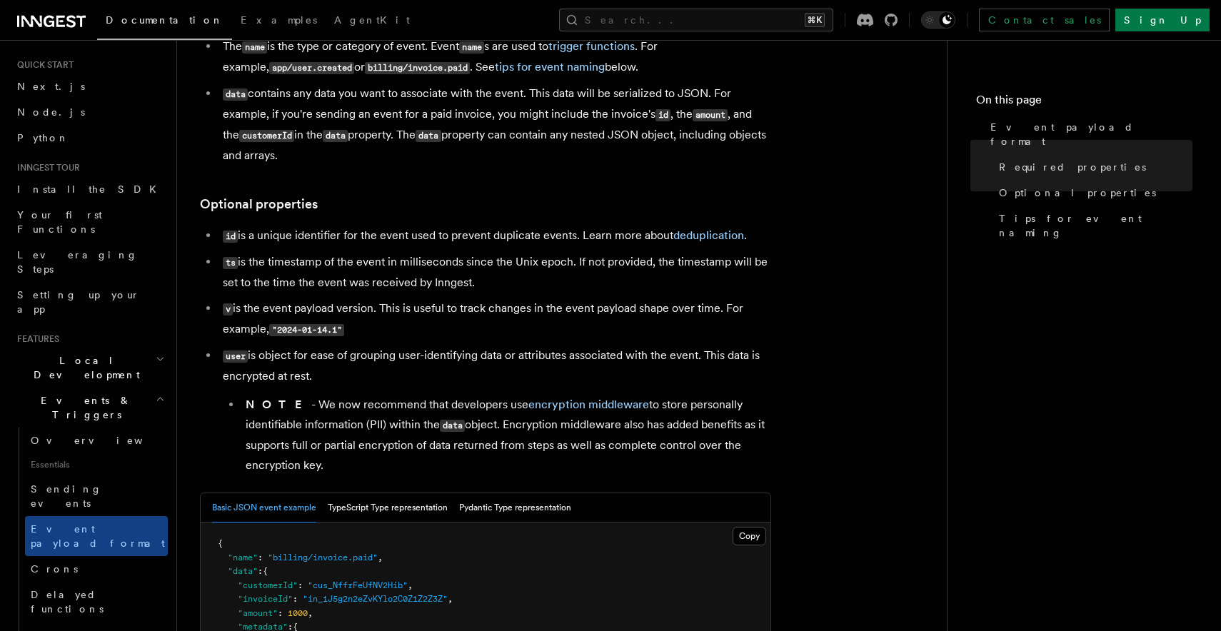
click at [520, 393] on li "user is object for ease of grouping user-identifying data or attributes associa…" at bounding box center [494, 411] width 553 height 130
click at [528, 411] on link "encryption middleware" at bounding box center [588, 405] width 121 height 14
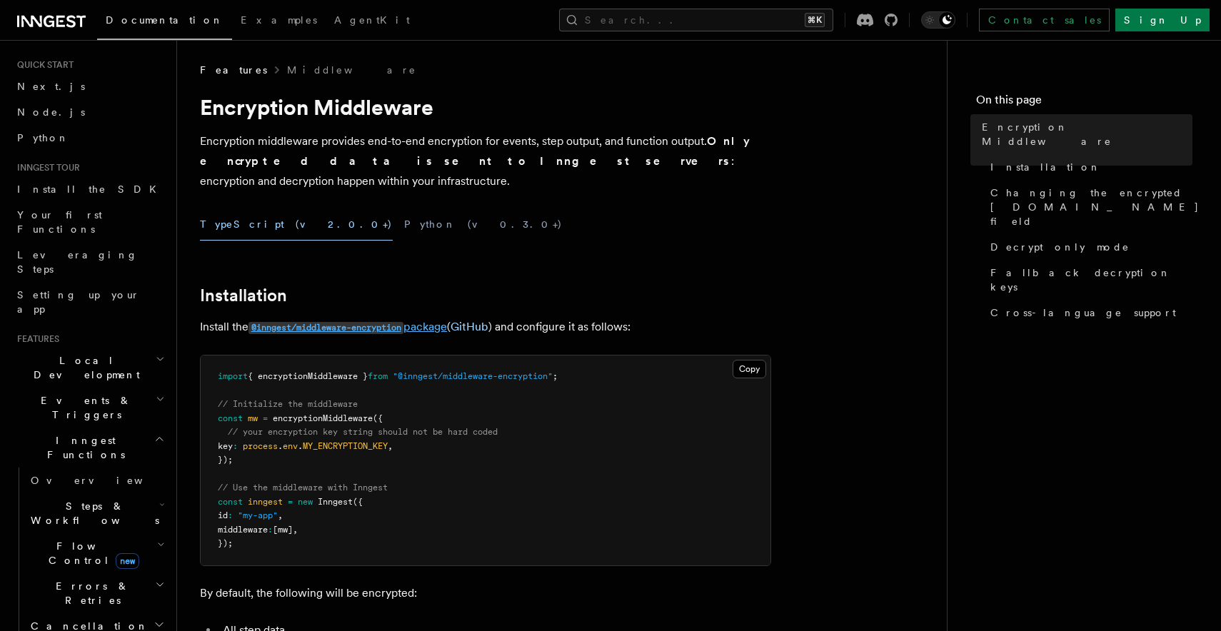
click at [386, 322] on code "@inngest/middleware-encryption" at bounding box center [325, 328] width 155 height 12
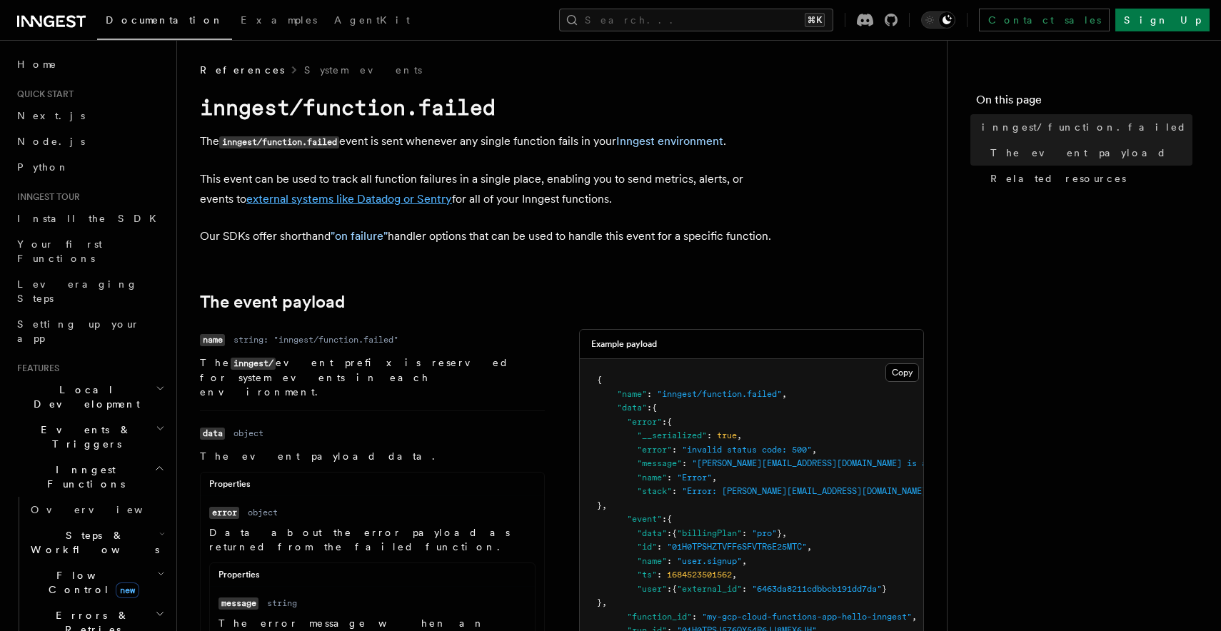
click at [414, 203] on link "external systems like Datadog or Sentry" at bounding box center [349, 199] width 206 height 14
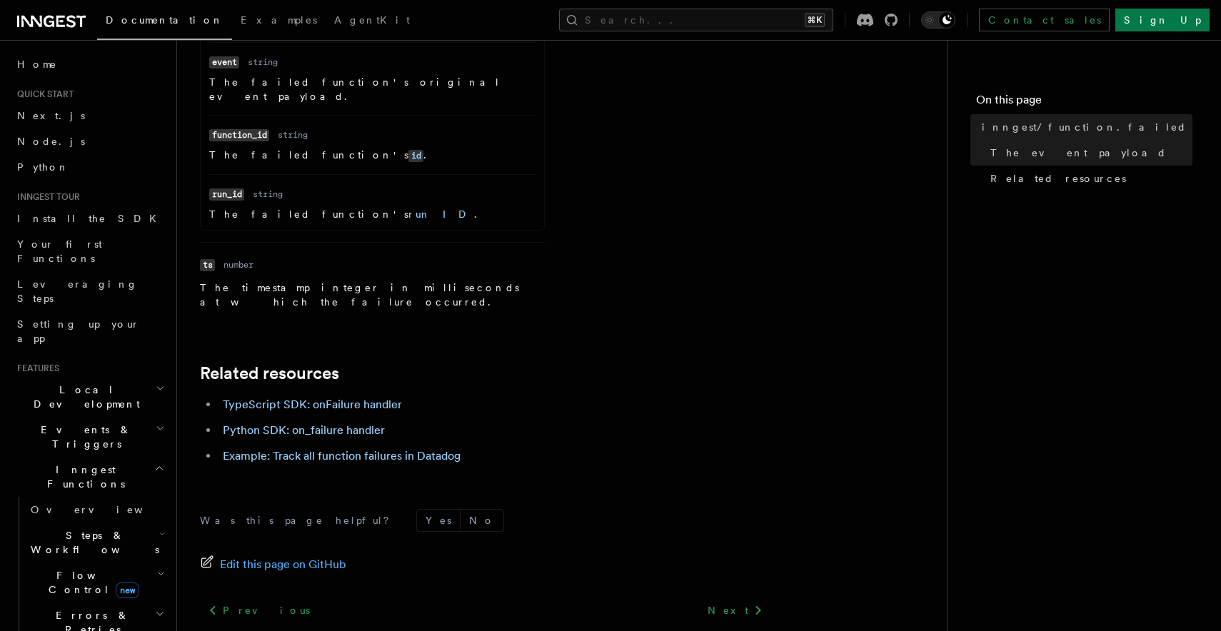
scroll to position [806, 0]
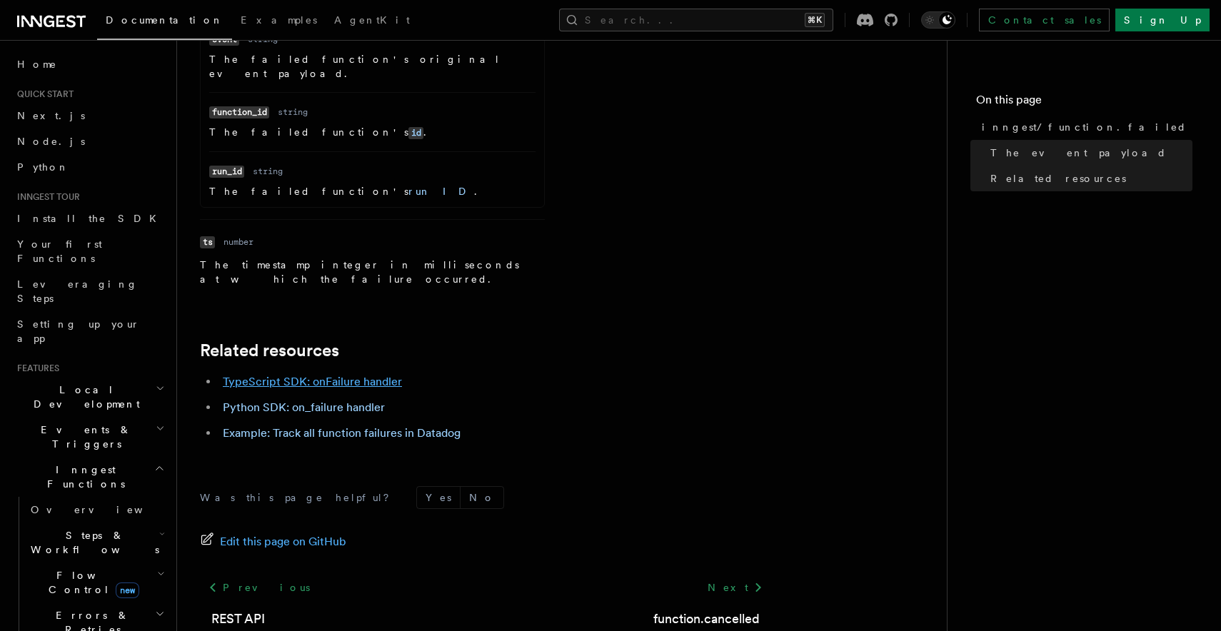
click at [369, 375] on link "TypeScript SDK: onFailure handler" at bounding box center [312, 382] width 179 height 14
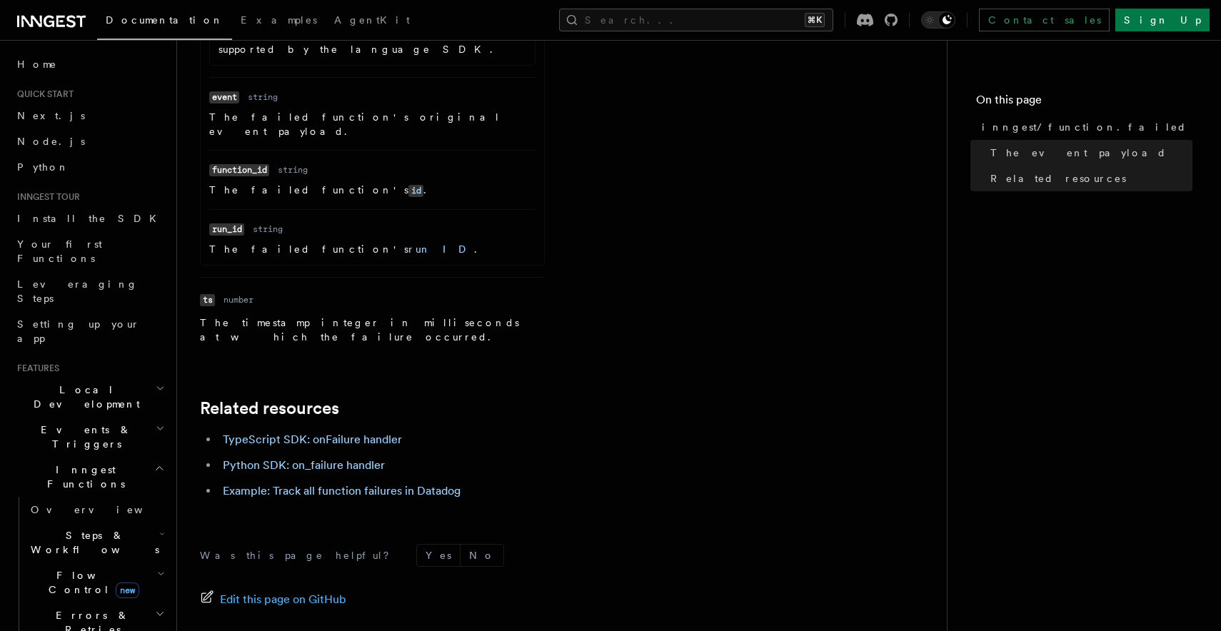
scroll to position [630, 0]
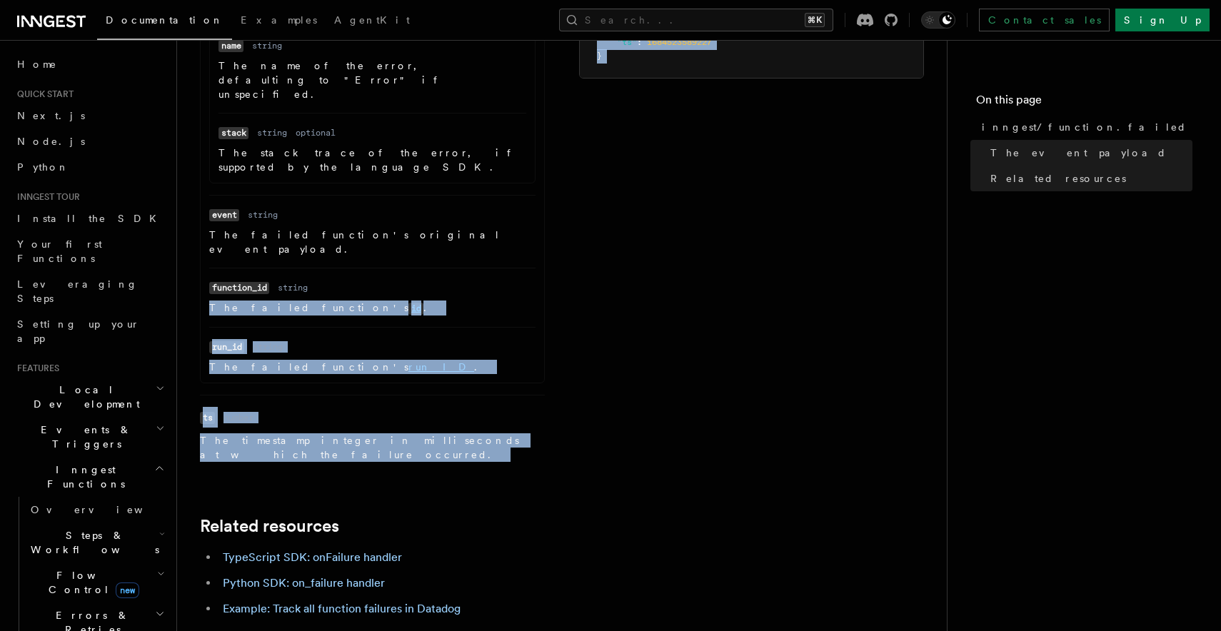
drag, startPoint x: 386, startPoint y: 388, endPoint x: 386, endPoint y: 191, distance: 197.1
click at [386, 191] on article "References System events inngest/function.failed The inngest/function.failed ev…" at bounding box center [562, 165] width 724 height 1467
click at [421, 410] on article "References System events inngest/function.failed The inngest/function.failed ev…" at bounding box center [562, 165] width 724 height 1467
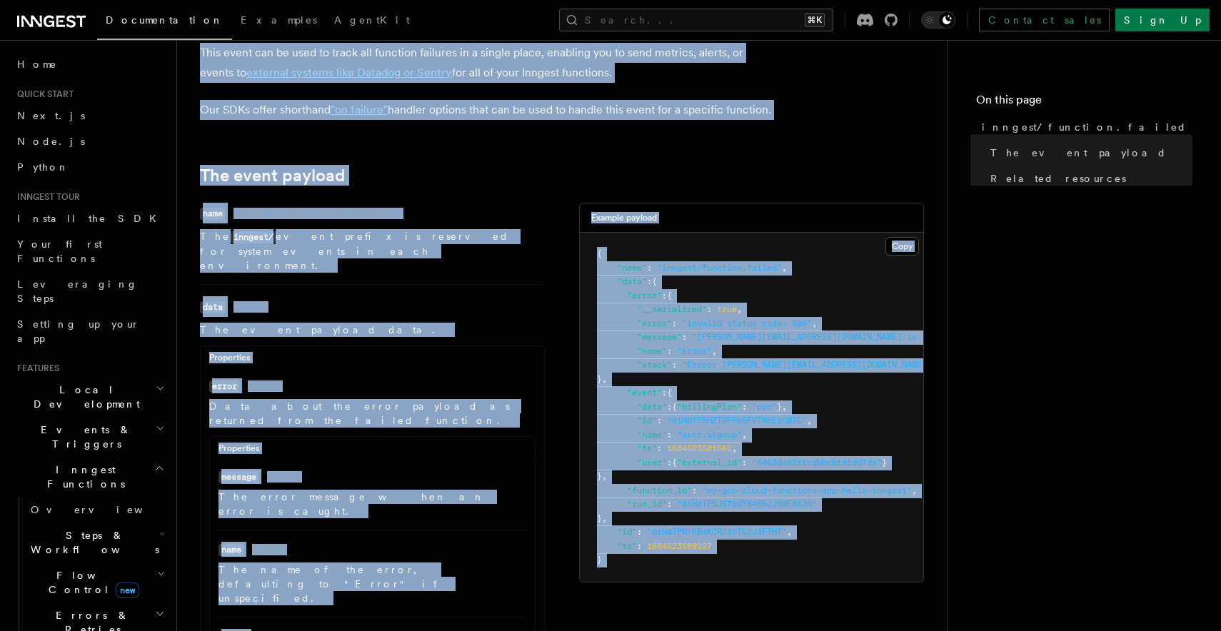
scroll to position [0, 0]
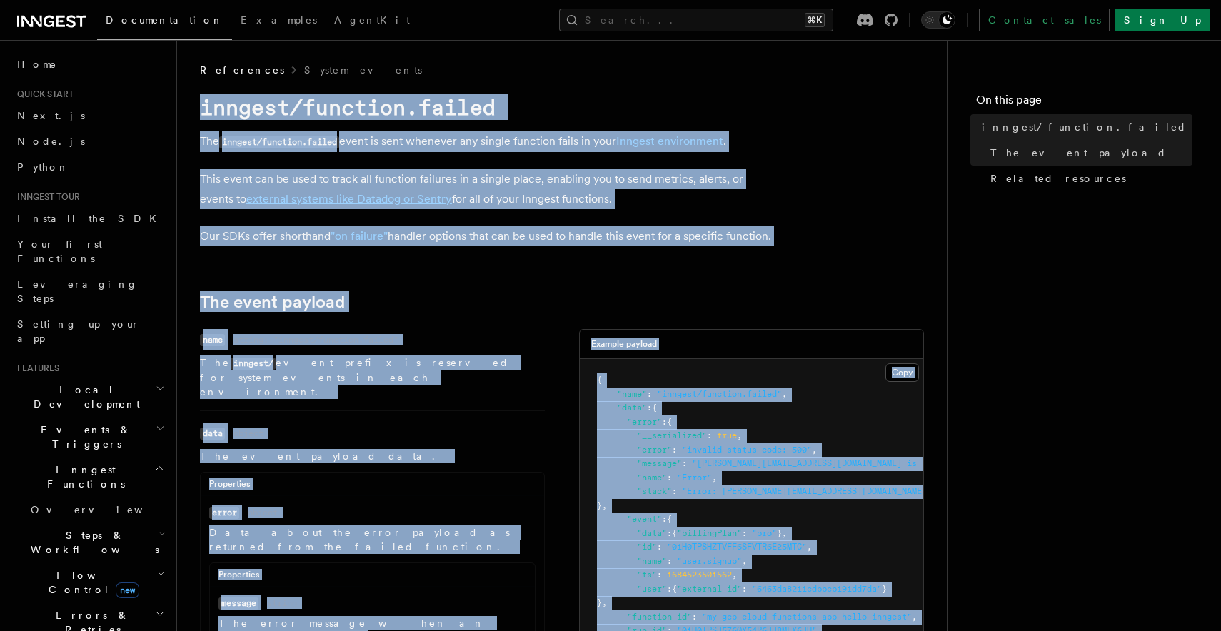
drag, startPoint x: 441, startPoint y: 387, endPoint x: 200, endPoint y: 105, distance: 370.7
copy article "inngest/function.failed The inngest/function.failed event is sent whenever any …"
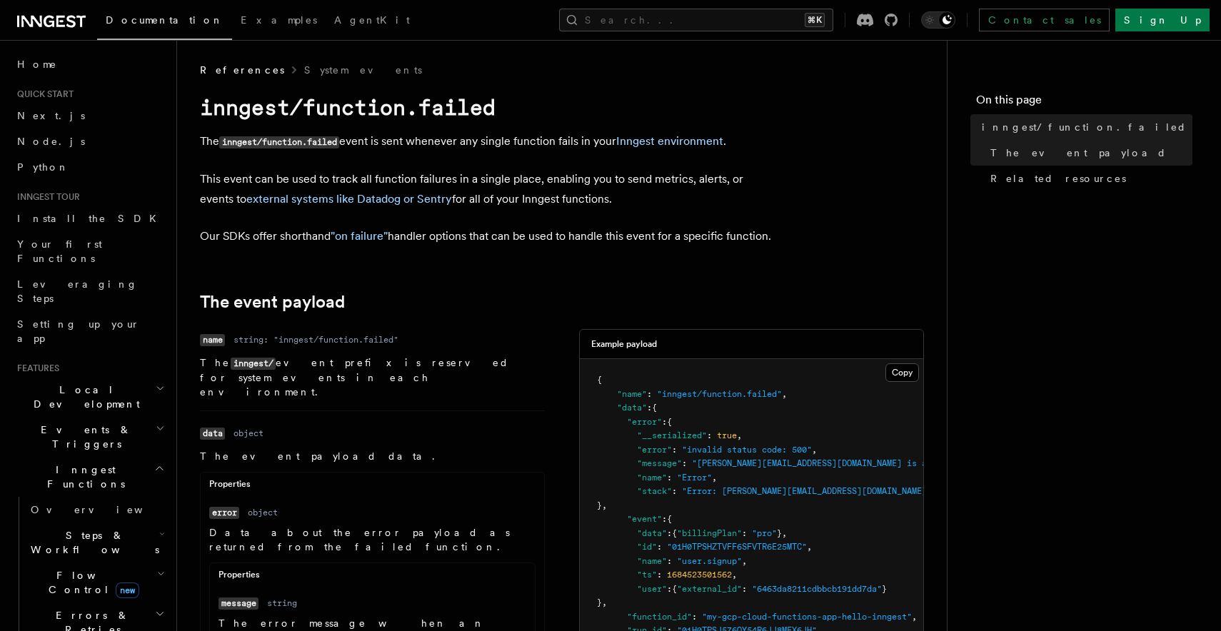
click at [425, 171] on p "This event can be used to track all function failures in a single place, enabli…" at bounding box center [485, 189] width 571 height 40
drag, startPoint x: 224, startPoint y: 142, endPoint x: 340, endPoint y: 144, distance: 115.7
click at [339, 144] on code "inngest/function.failed" at bounding box center [279, 142] width 120 height 12
copy code "inngest/function.failed"
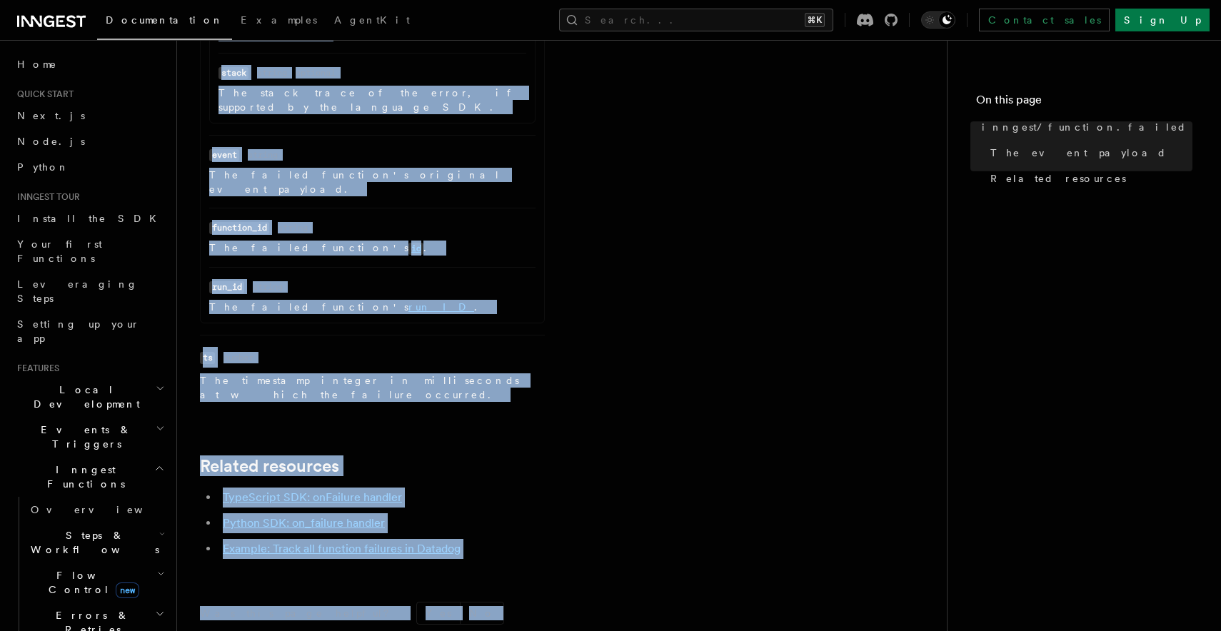
scroll to position [806, 0]
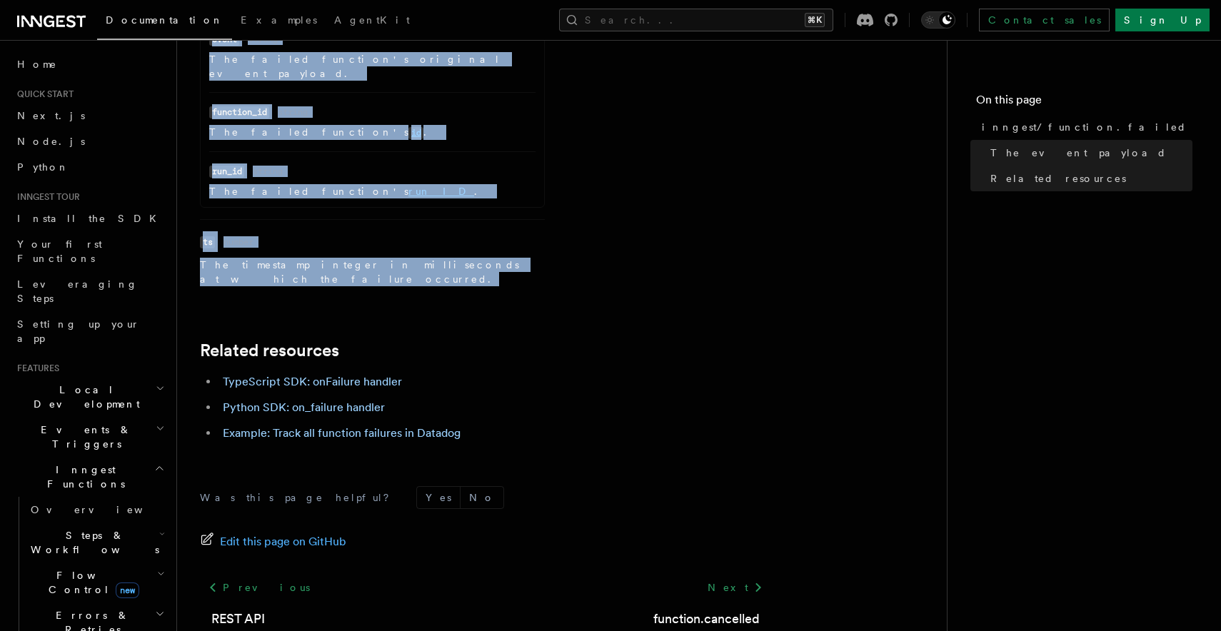
drag, startPoint x: 196, startPoint y: 112, endPoint x: 583, endPoint y: 195, distance: 396.4
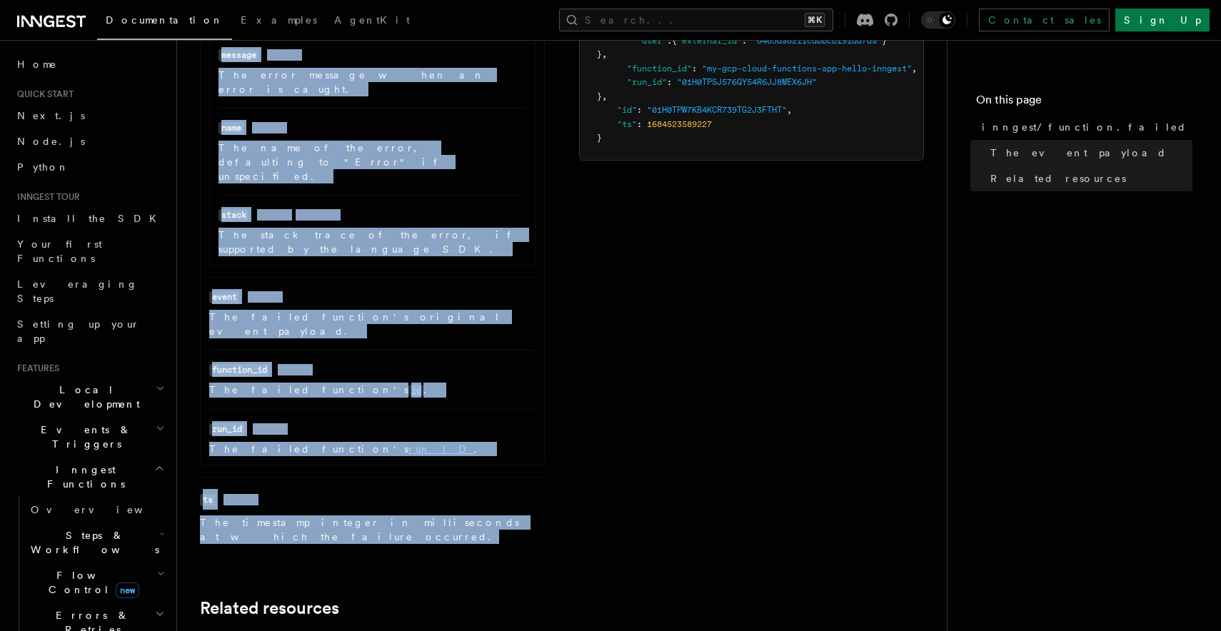
scroll to position [548, 0]
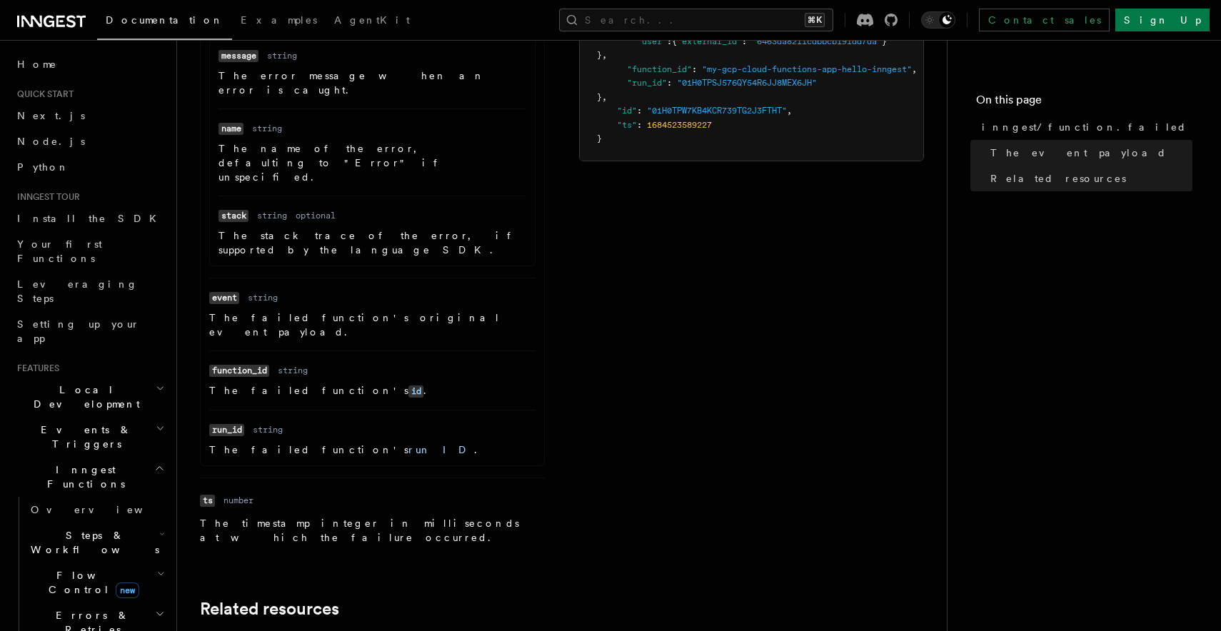
click at [518, 503] on article "References System events inngest/function.failed The inngest/function.failed ev…" at bounding box center [562, 248] width 724 height 1467
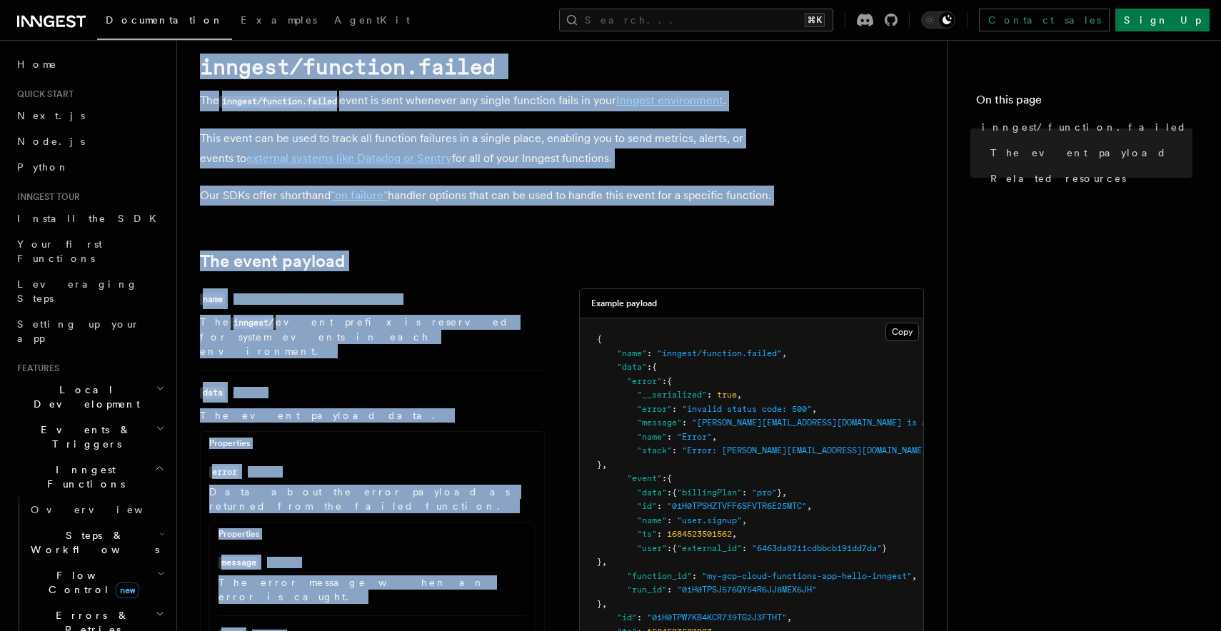
scroll to position [0, 0]
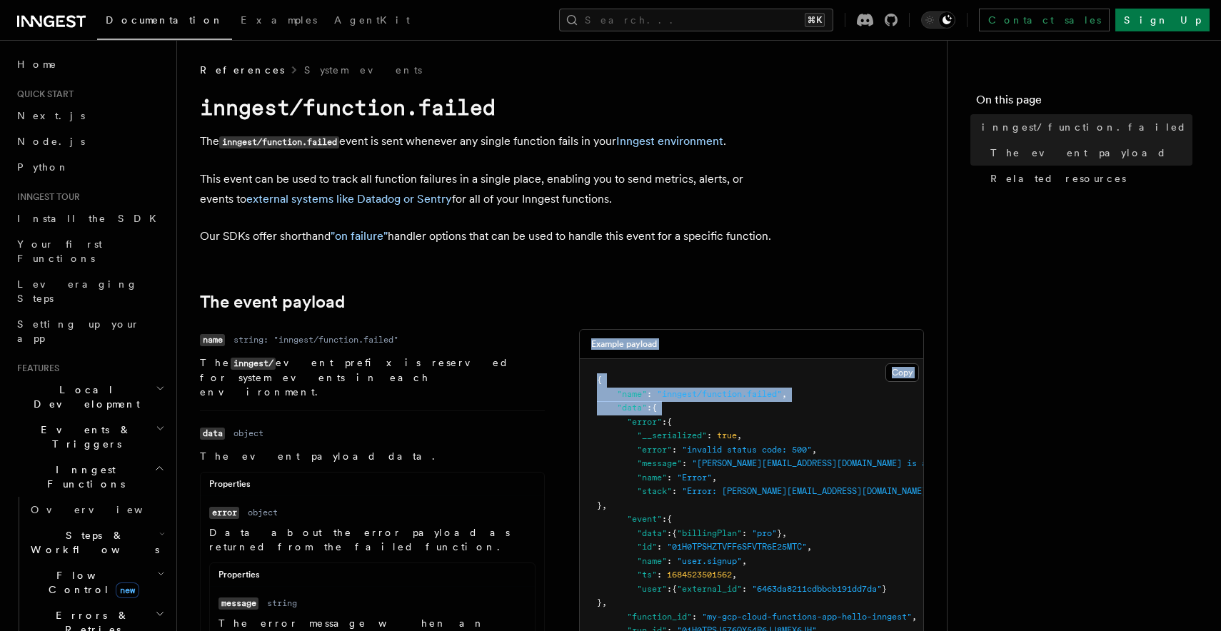
drag, startPoint x: 517, startPoint y: 433, endPoint x: 581, endPoint y: 438, distance: 64.4
click at [581, 438] on pre "{ "name" : "inngest/function.failed" , "data" : { "error" : { "__serialized" : …" at bounding box center [751, 533] width 343 height 349
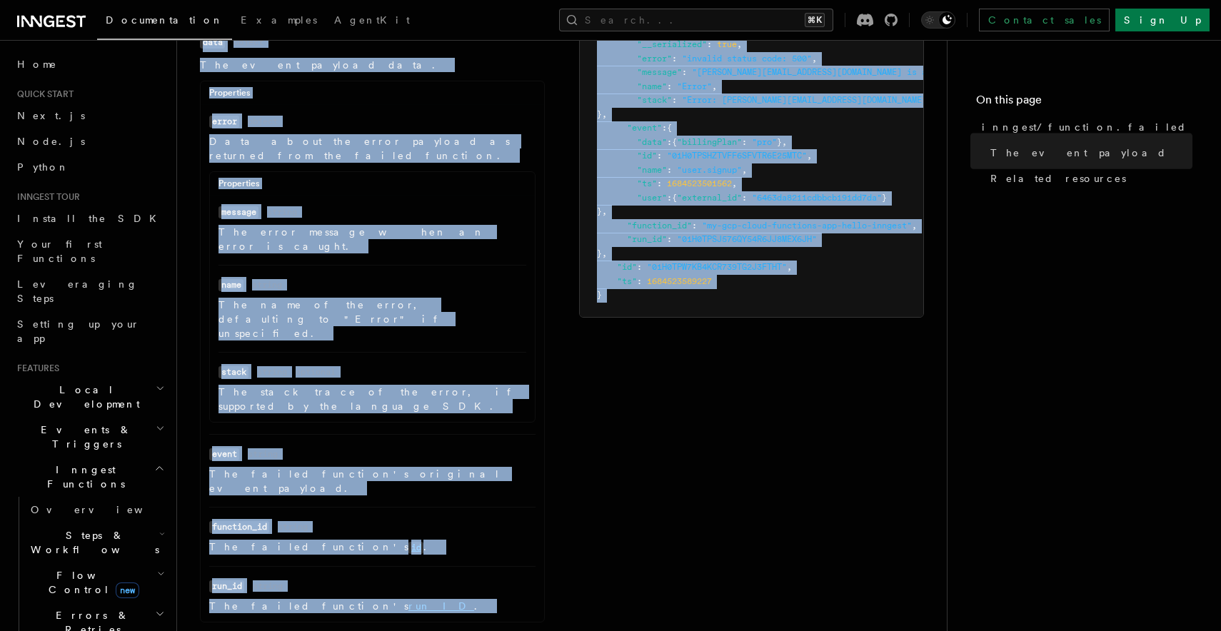
scroll to position [505, 0]
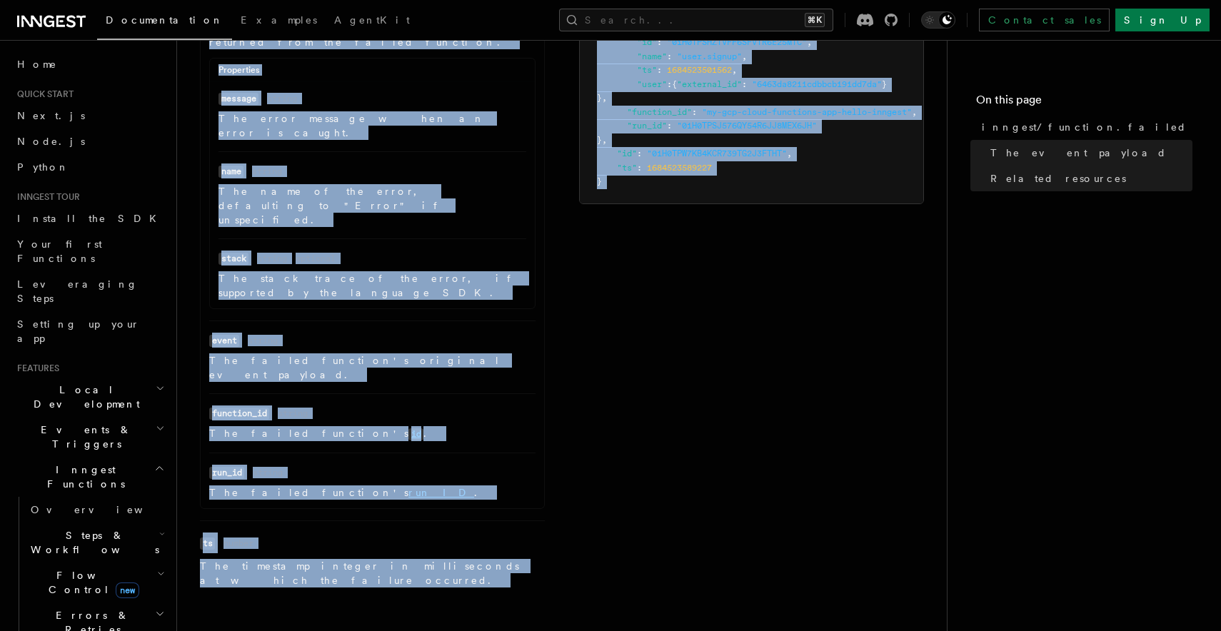
drag, startPoint x: 189, startPoint y: 98, endPoint x: 858, endPoint y: 525, distance: 793.7
click at [858, 525] on div "References System events inngest/function.failed The inngest/function.failed ev…" at bounding box center [584, 260] width 815 height 1530
copy article "inngest/function.failed The inngest/function.failed event is sent whenever any …"
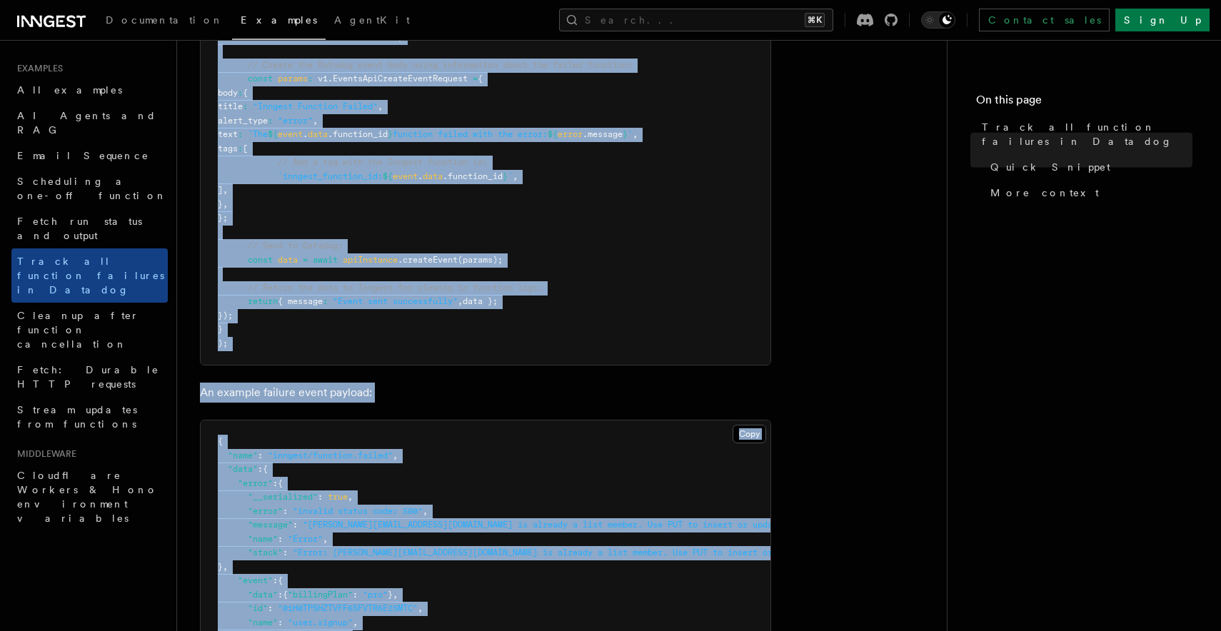
scroll to position [863, 0]
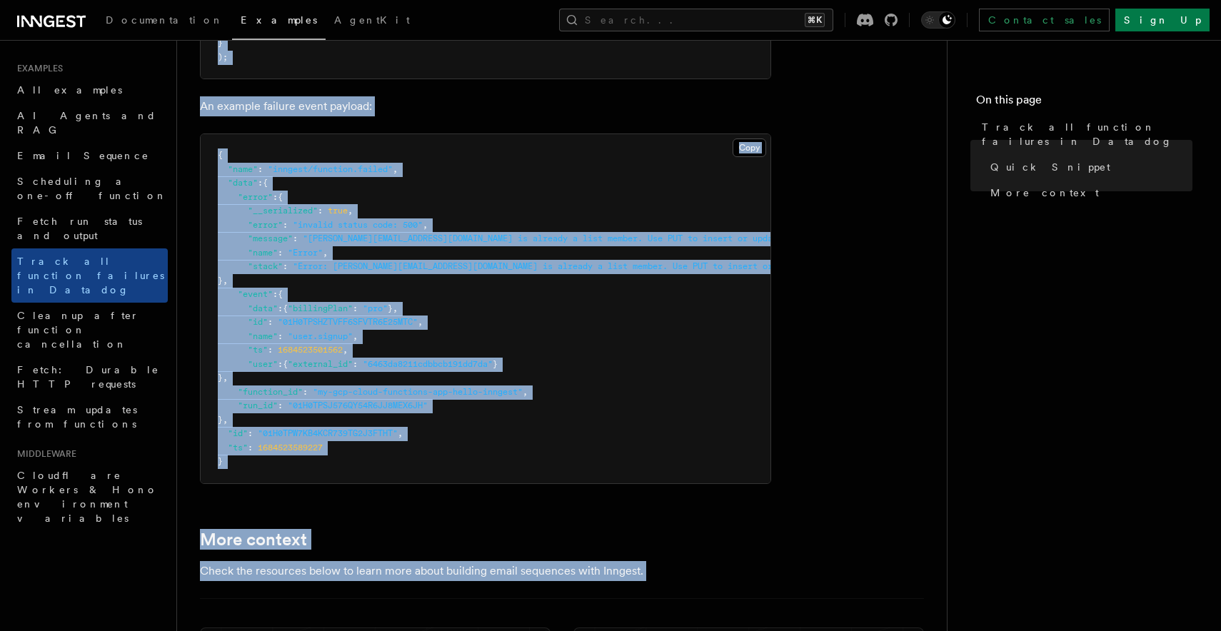
drag, startPoint x: 198, startPoint y: 106, endPoint x: 710, endPoint y: 620, distance: 726.0
click at [710, 620] on div "Examples Track all function failures in Datadog Your functions may fail from ti…" at bounding box center [584, 110] width 815 height 1946
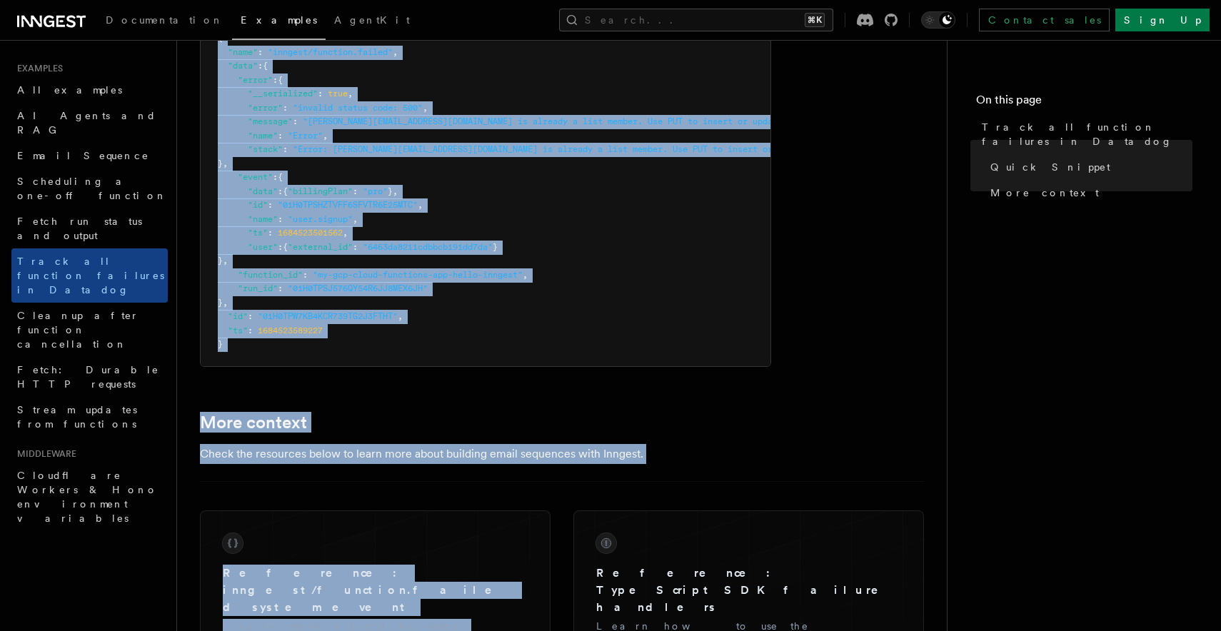
scroll to position [1014, 0]
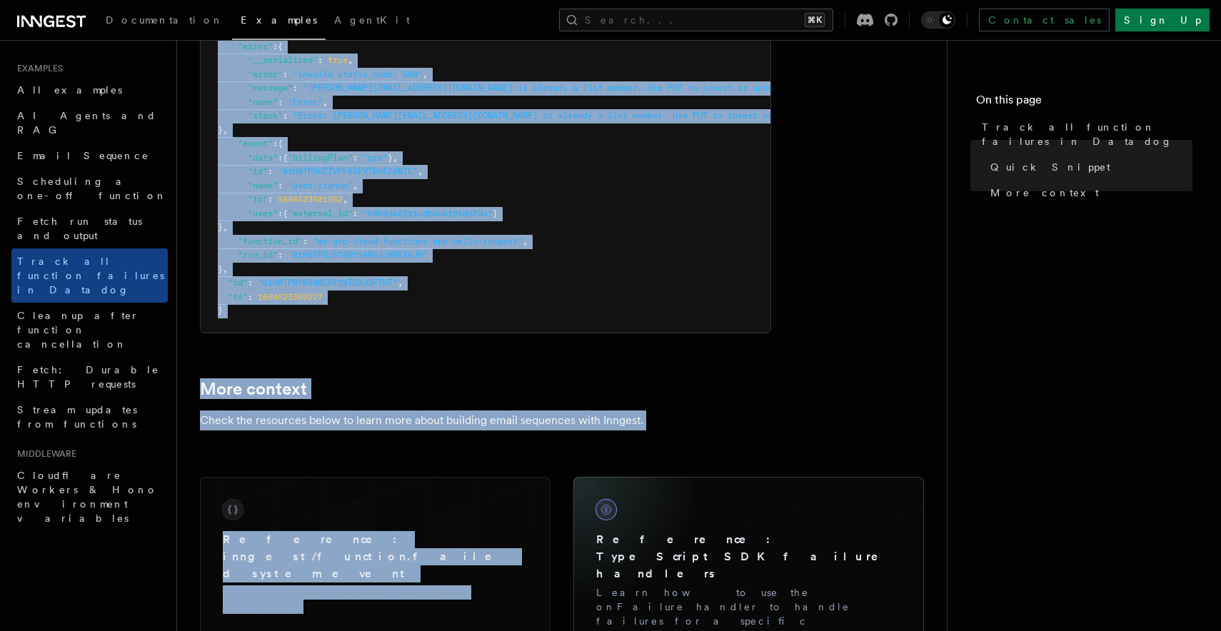
click at [604, 482] on div at bounding box center [748, 571] width 351 height 188
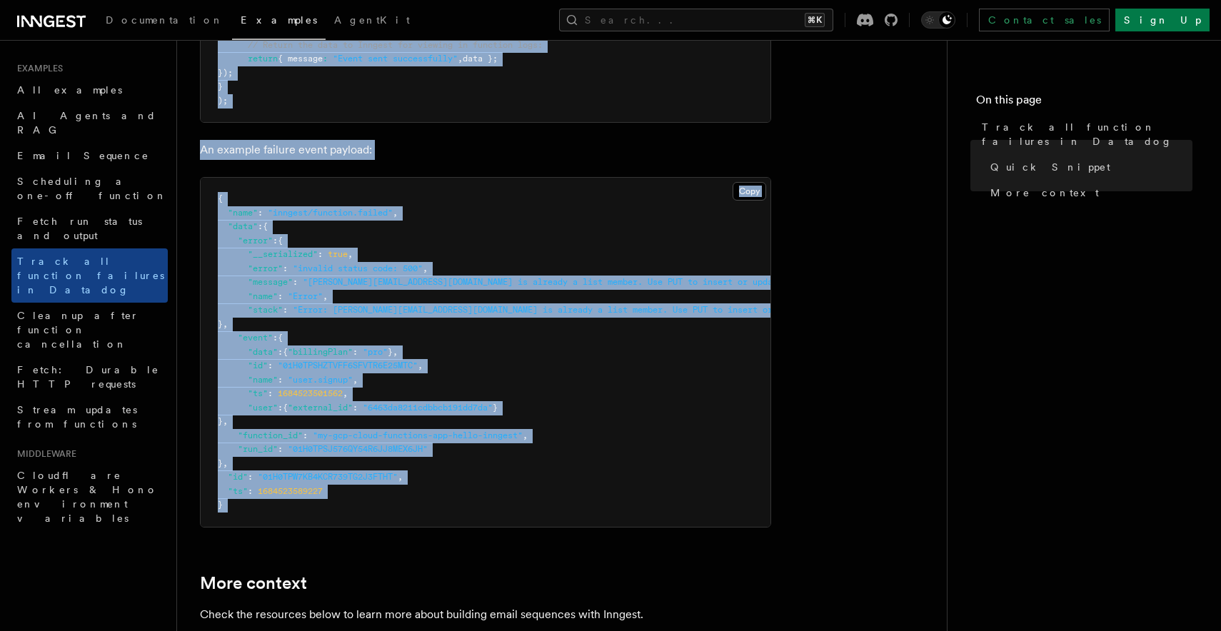
scroll to position [0, 0]
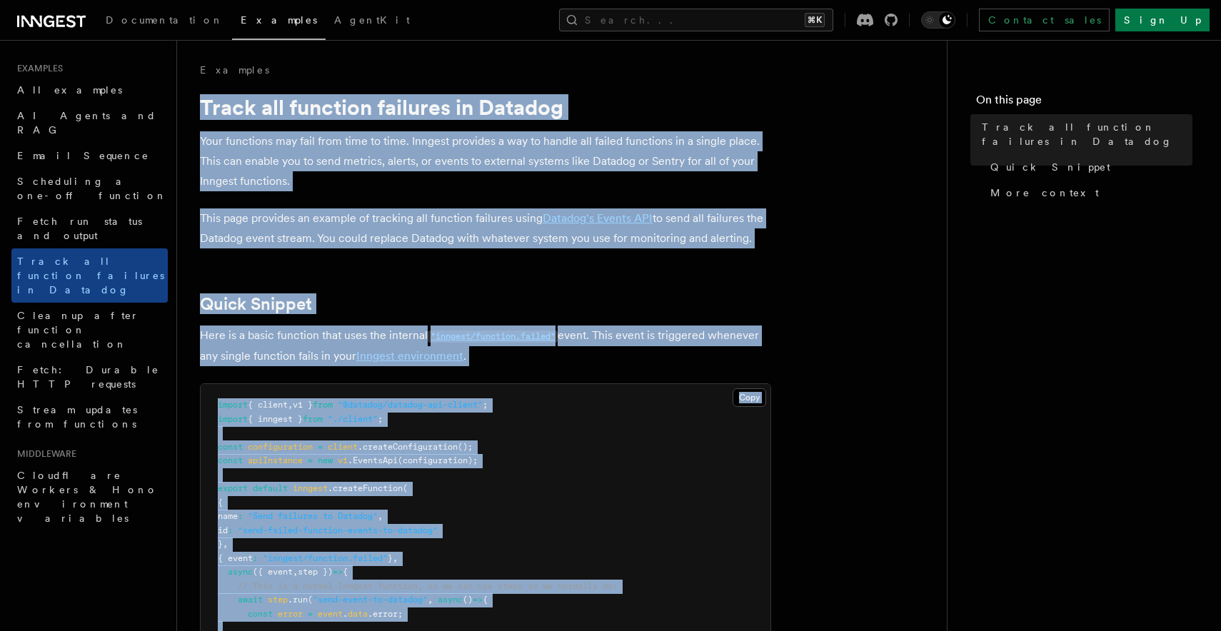
drag, startPoint x: 361, startPoint y: 368, endPoint x: 203, endPoint y: 108, distance: 304.7
copy article "Track all function failures in Datadog Your functions may fail from time to tim…"
click at [292, 170] on p "Your functions may fail from time to time. Inngest provides a way to handle all…" at bounding box center [485, 161] width 571 height 60
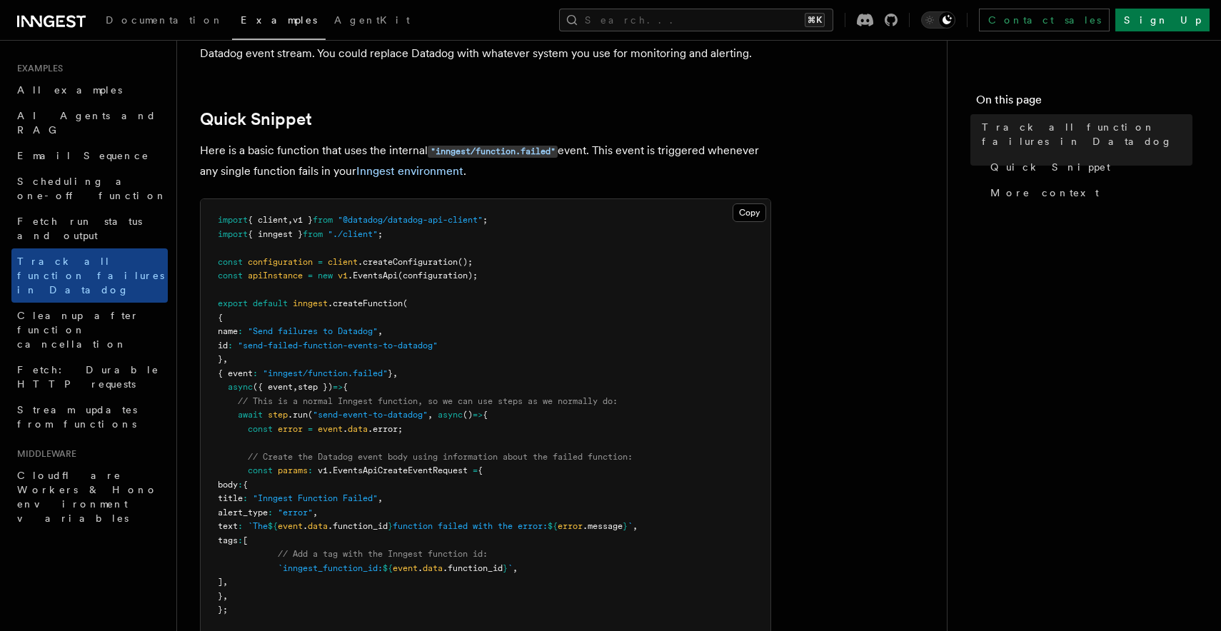
scroll to position [186, 0]
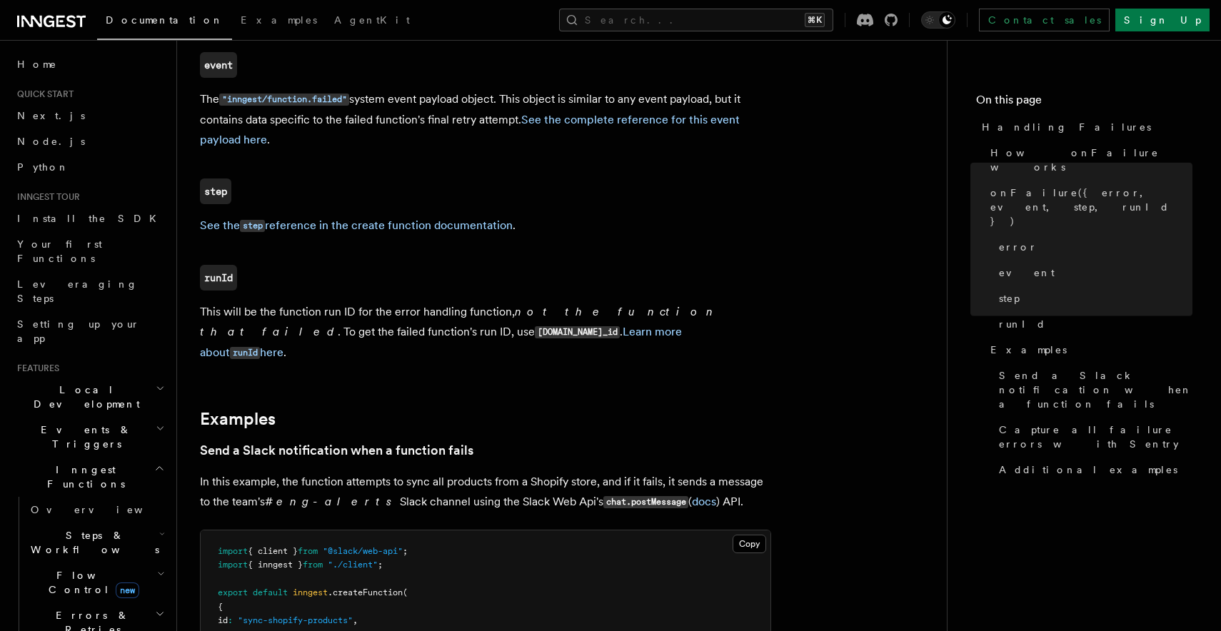
scroll to position [1302, 0]
